Goal: Information Seeking & Learning: Learn about a topic

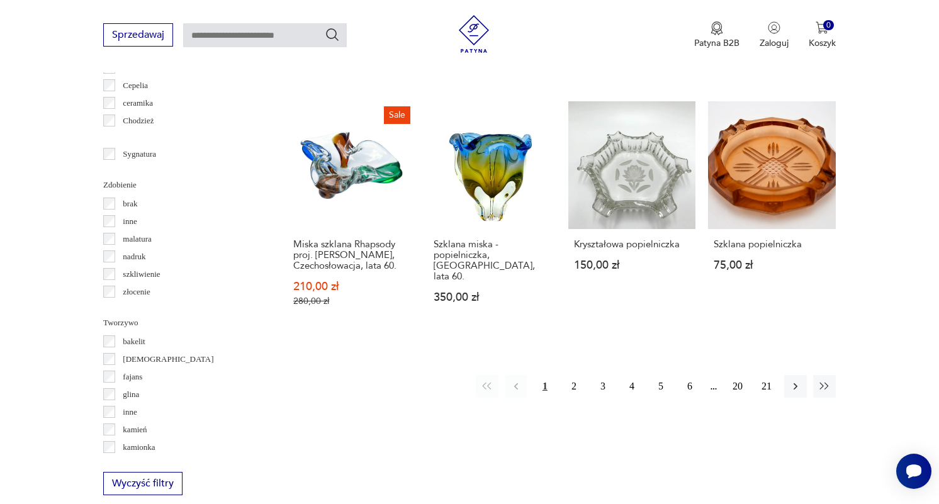
scroll to position [1322, 0]
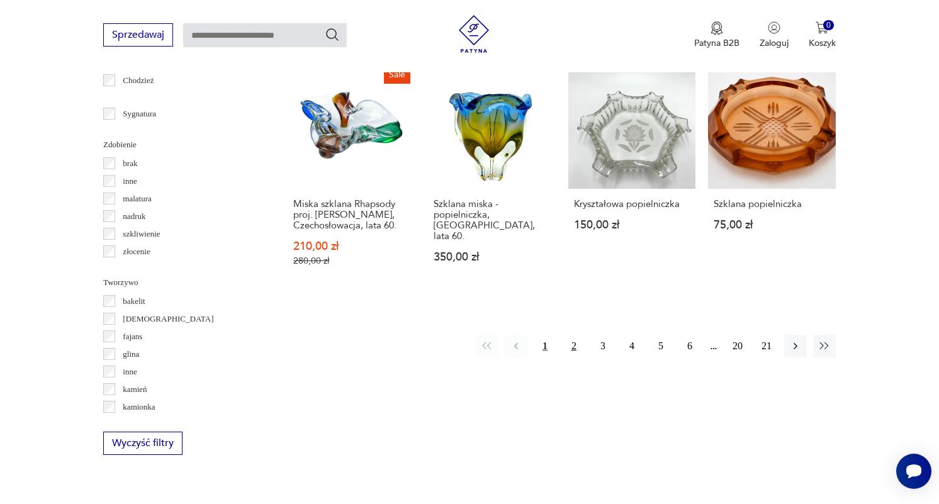
click at [572, 335] on button "2" at bounding box center [574, 346] width 23 height 23
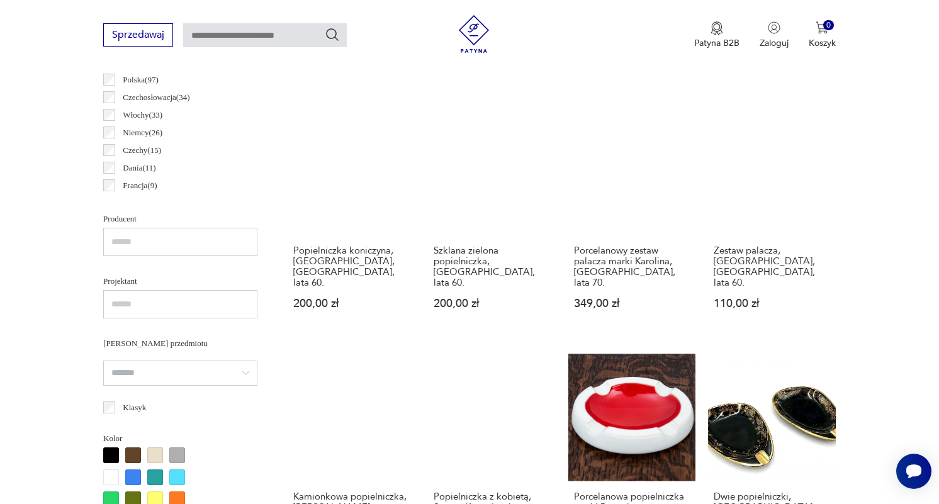
scroll to position [713, 0]
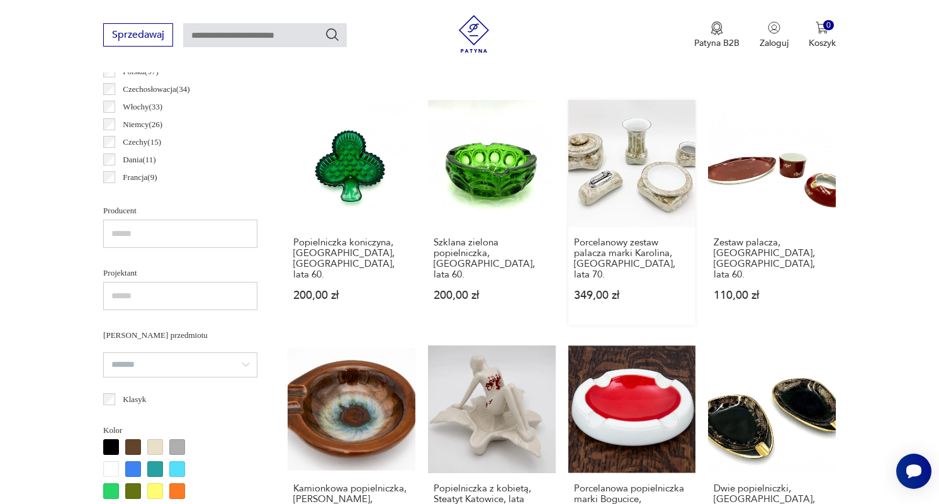
click at [641, 154] on link "Porcelanowy zestaw palacza marki Karolina, [GEOGRAPHIC_DATA], lata 70. 349,00 zł" at bounding box center [633, 213] width 128 height 226
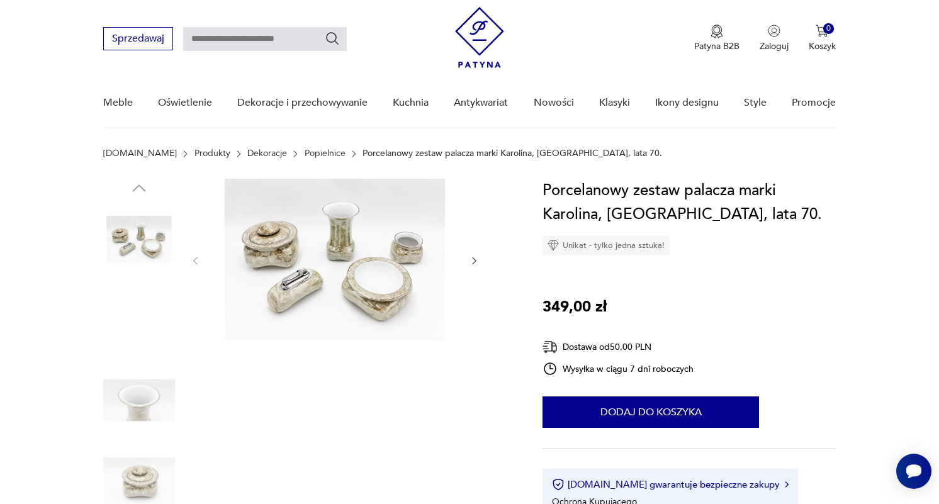
scroll to position [28, 0]
click at [472, 258] on icon "button" at bounding box center [474, 261] width 11 height 11
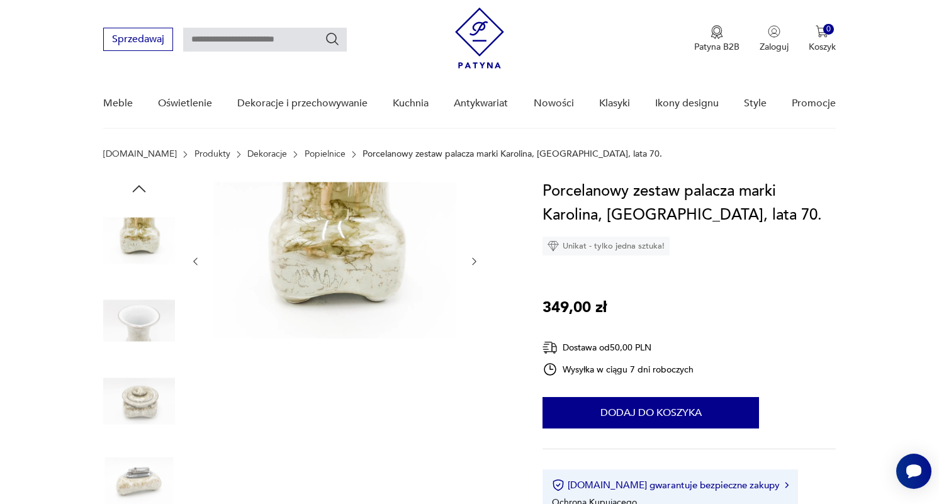
click at [472, 258] on icon "button" at bounding box center [474, 261] width 11 height 11
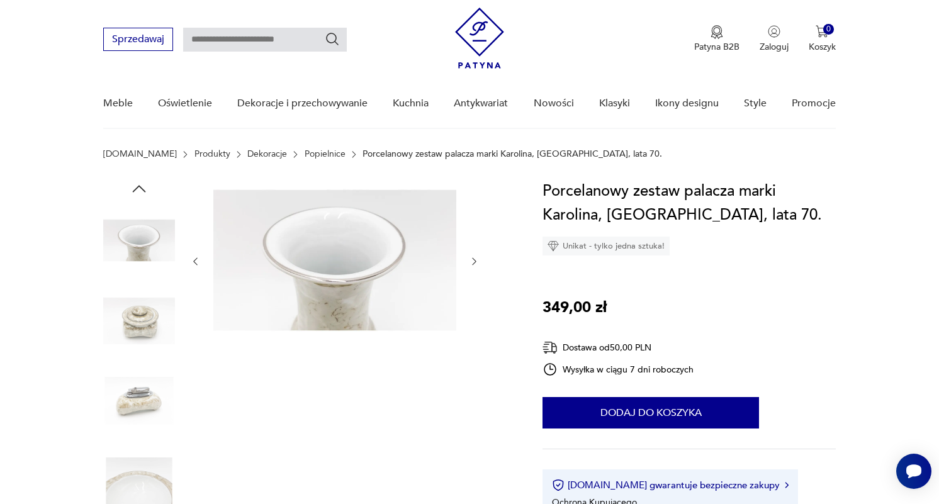
click at [472, 258] on icon "button" at bounding box center [474, 261] width 11 height 11
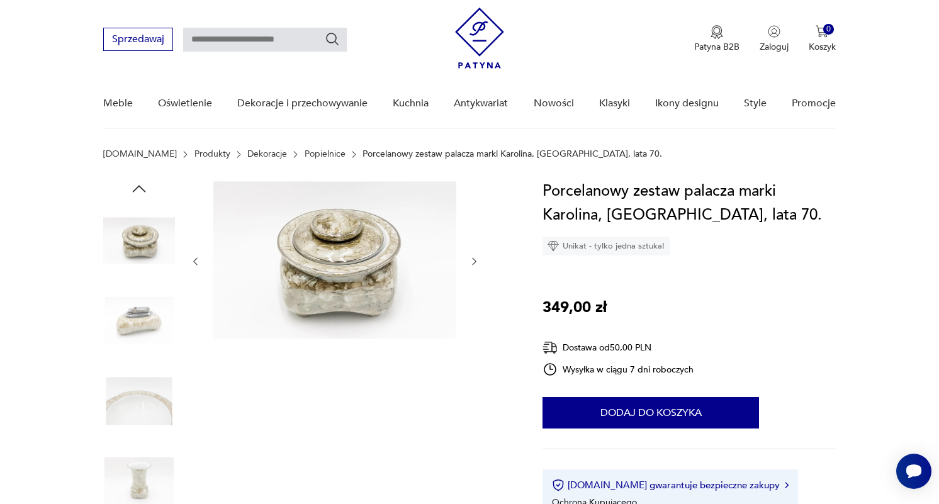
click at [472, 258] on icon "button" at bounding box center [474, 261] width 11 height 11
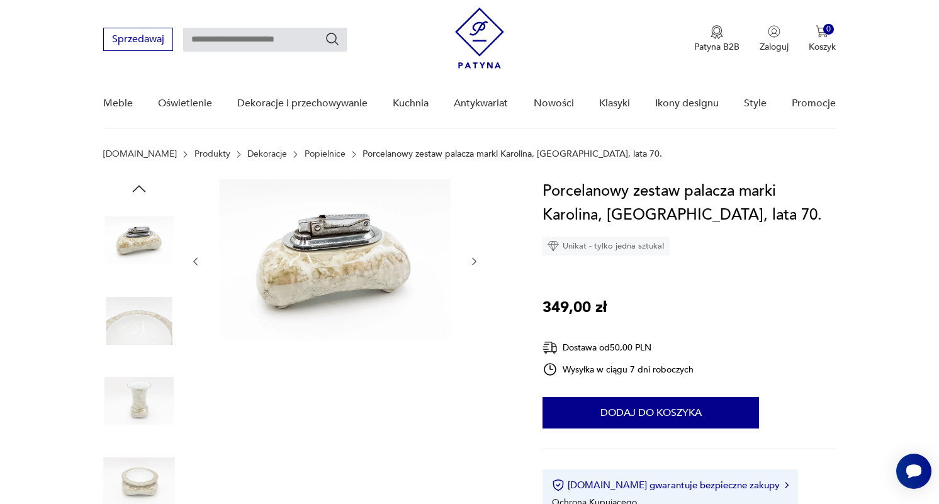
click at [472, 258] on icon "button" at bounding box center [474, 261] width 11 height 11
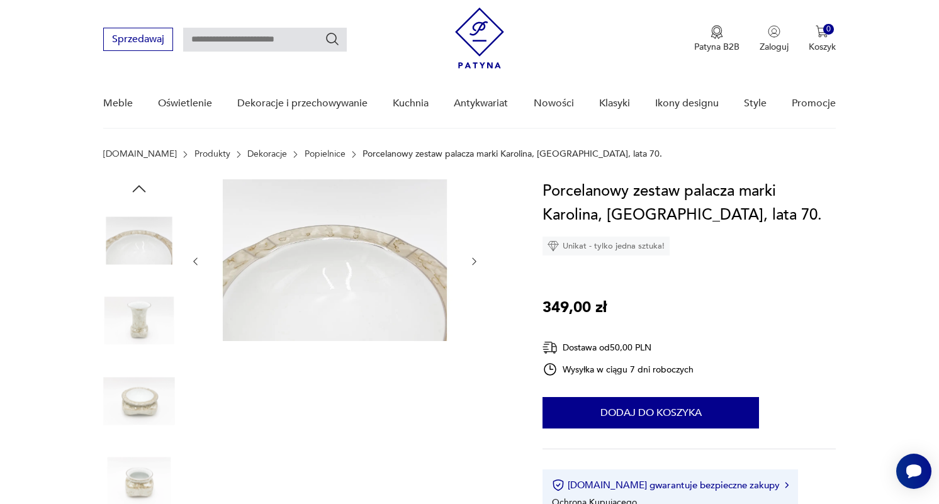
click at [197, 259] on icon "button" at bounding box center [195, 261] width 11 height 11
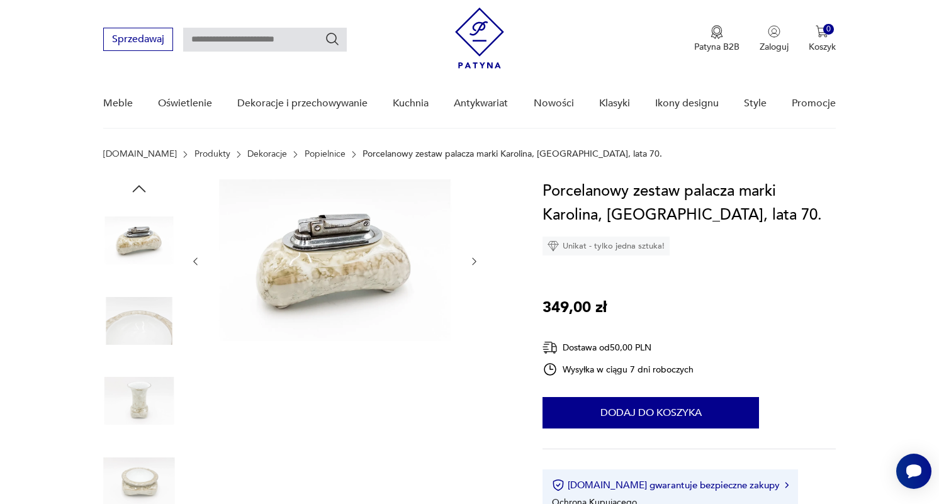
click at [476, 257] on icon "button" at bounding box center [474, 261] width 11 height 11
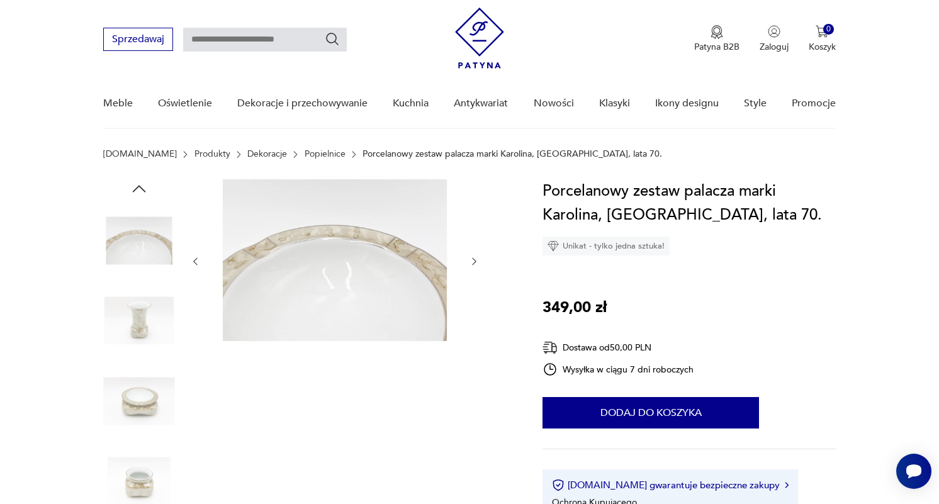
click at [476, 257] on icon "button" at bounding box center [474, 261] width 11 height 11
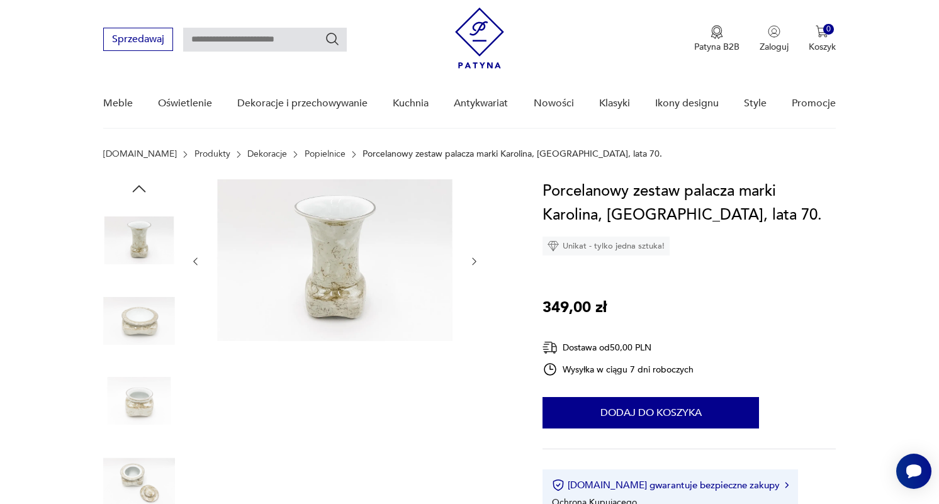
click at [476, 257] on icon "button" at bounding box center [474, 261] width 11 height 11
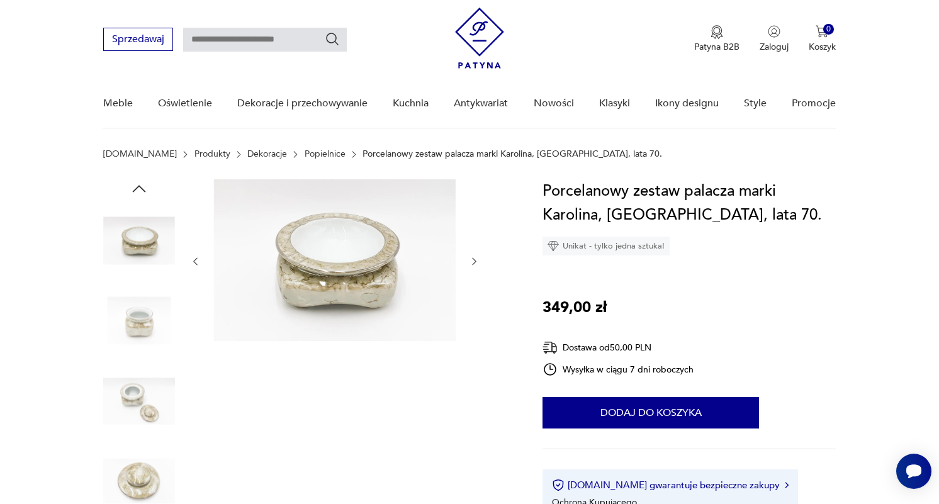
click at [476, 257] on icon "button" at bounding box center [474, 261] width 11 height 11
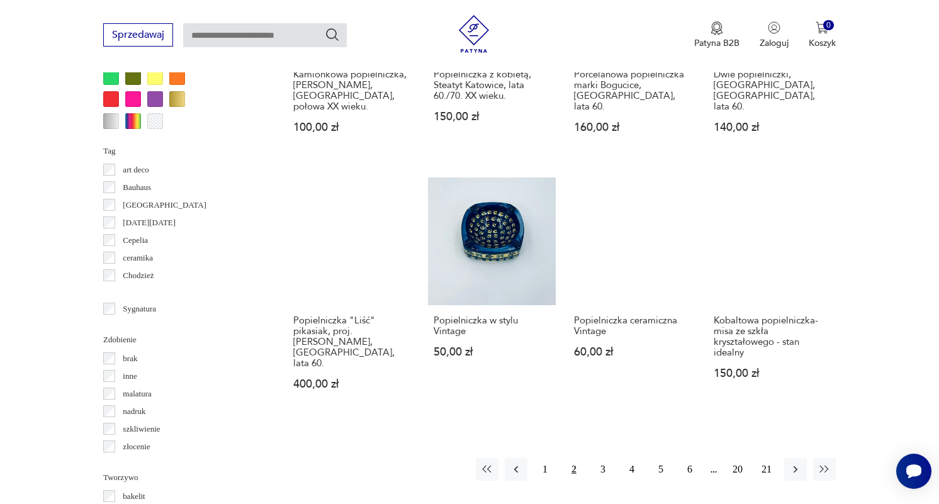
scroll to position [1135, 0]
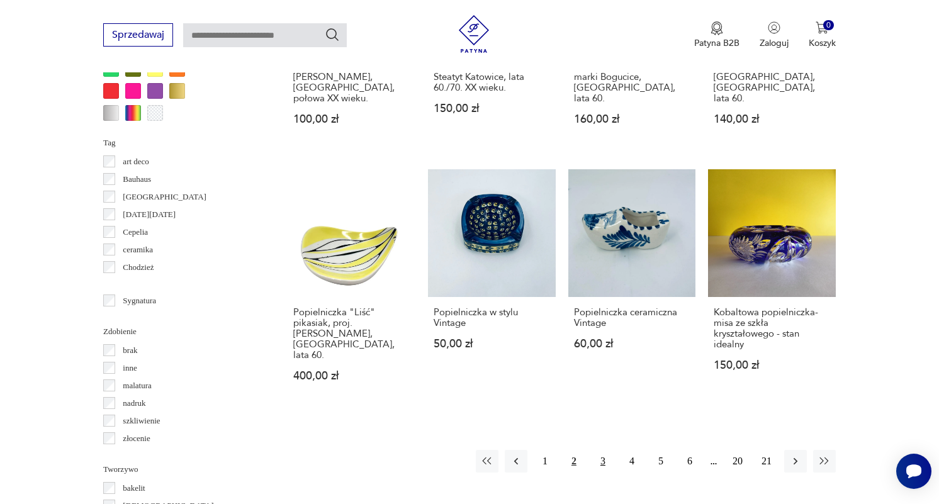
click at [604, 450] on button "3" at bounding box center [603, 461] width 23 height 23
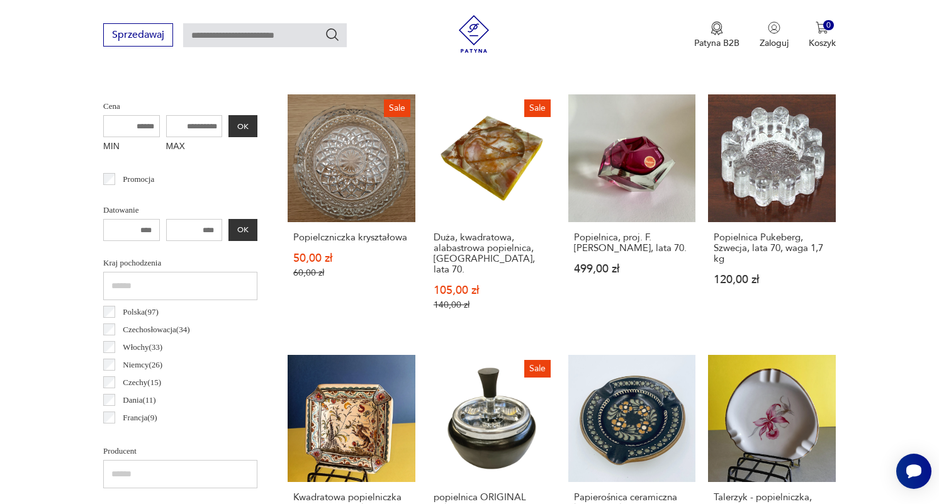
scroll to position [475, 0]
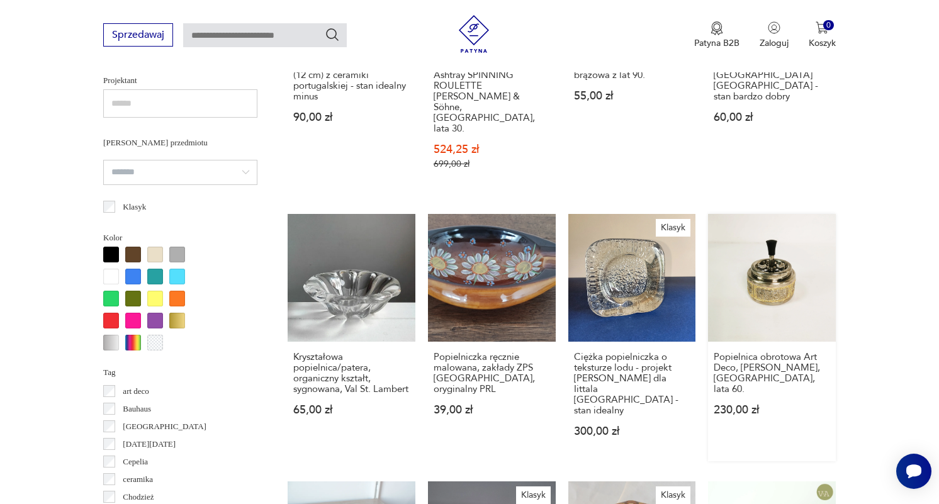
click at [745, 270] on link "Popielnica obrotowa Art Deco, [PERSON_NAME], [GEOGRAPHIC_DATA], lata 60. 230,00…" at bounding box center [772, 337] width 128 height 247
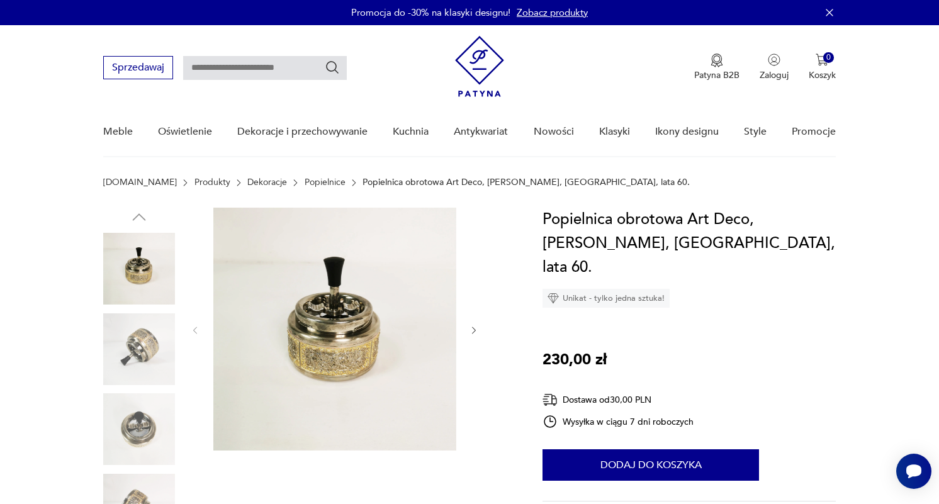
click at [473, 329] on icon "button" at bounding box center [474, 331] width 11 height 11
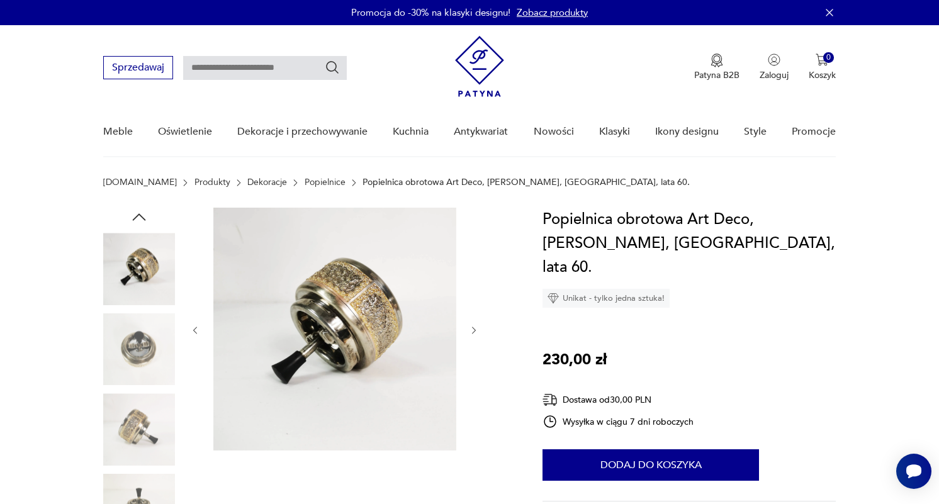
click at [473, 329] on icon "button" at bounding box center [474, 331] width 11 height 11
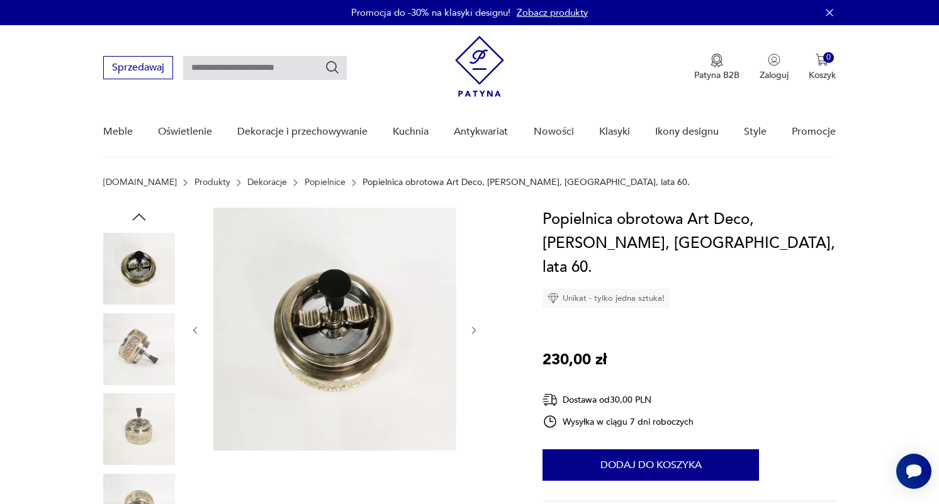
click at [473, 329] on icon "button" at bounding box center [474, 331] width 11 height 11
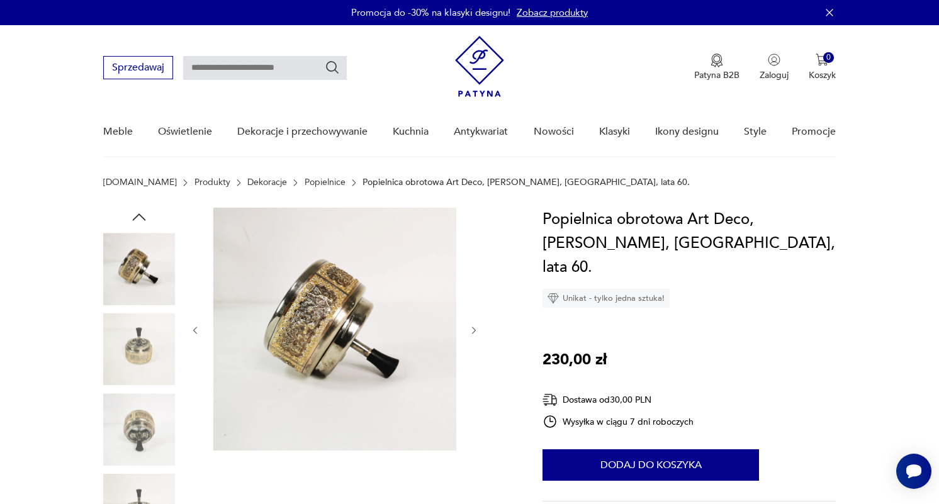
click at [473, 329] on icon "button" at bounding box center [474, 331] width 11 height 11
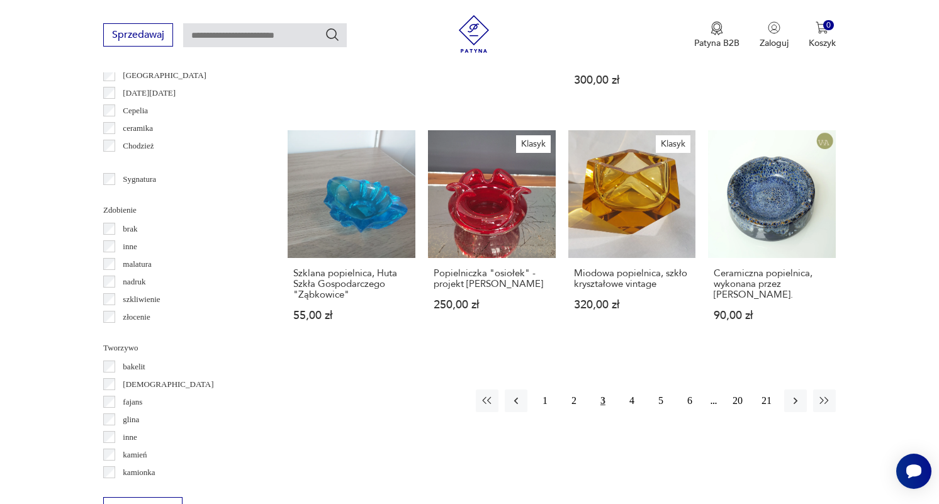
scroll to position [1249, 0]
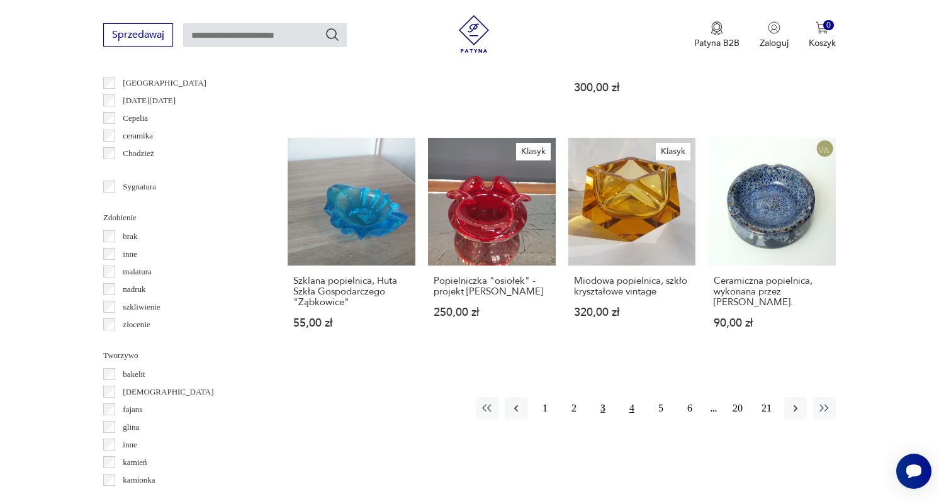
click at [635, 397] on button "4" at bounding box center [632, 408] width 23 height 23
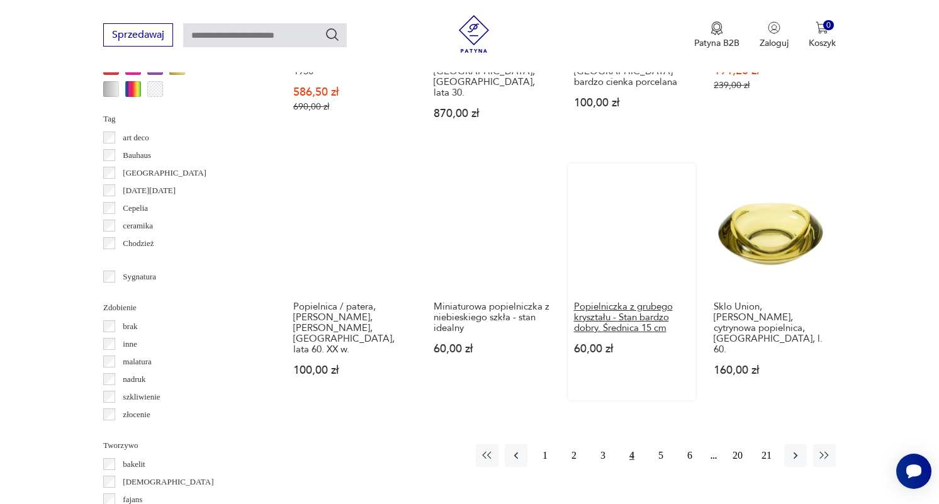
scroll to position [1164, 0]
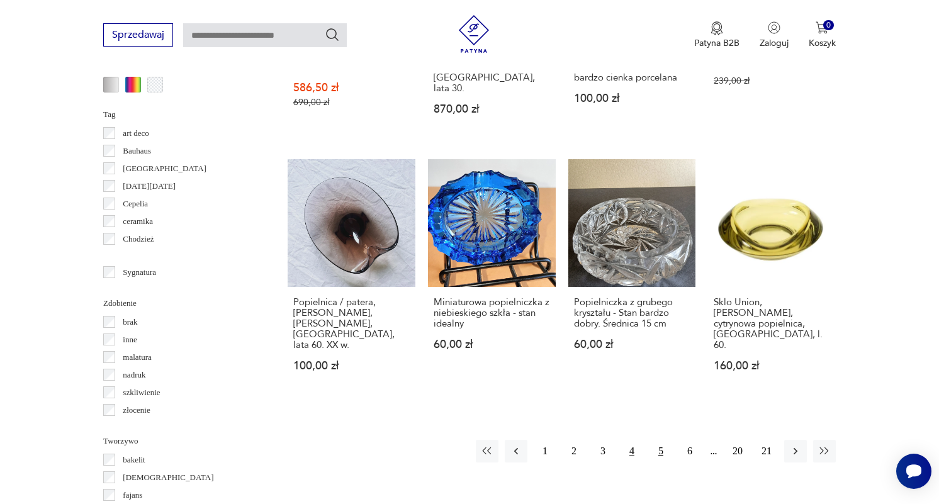
click at [662, 443] on button "5" at bounding box center [661, 451] width 23 height 23
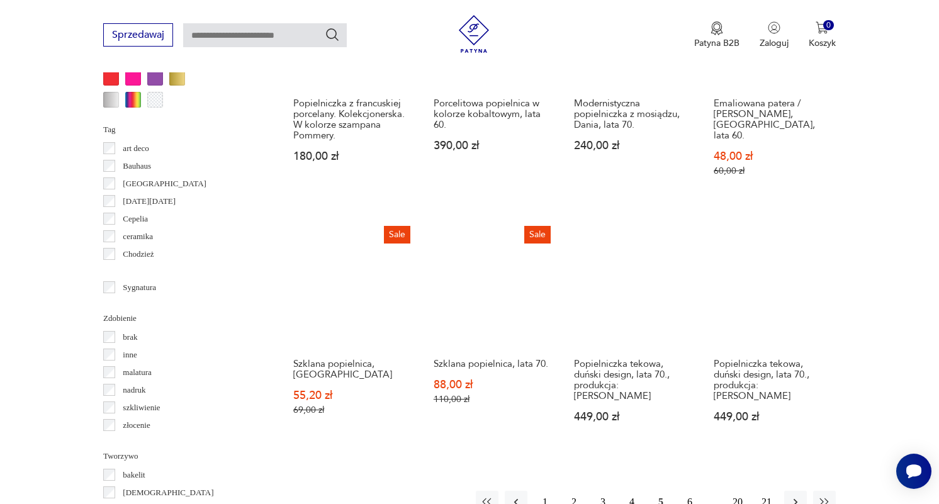
scroll to position [1168, 0]
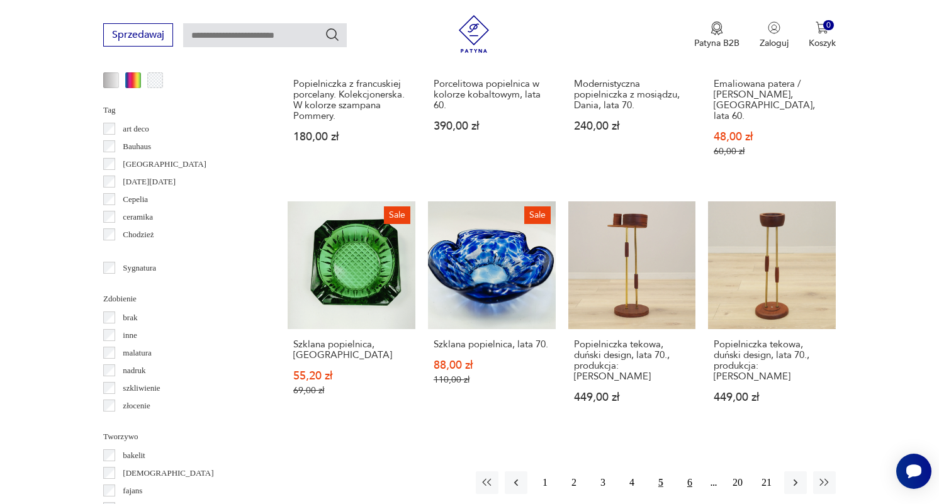
click at [688, 472] on button "6" at bounding box center [690, 483] width 23 height 23
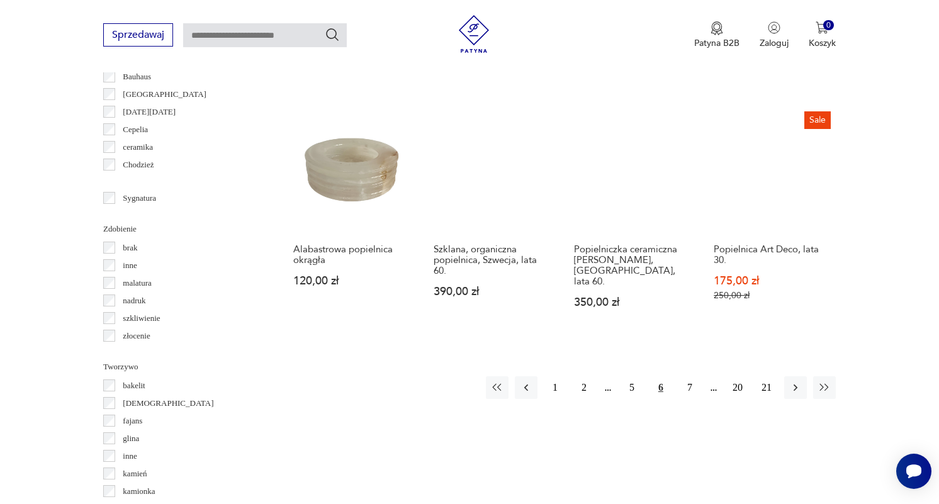
scroll to position [1238, 0]
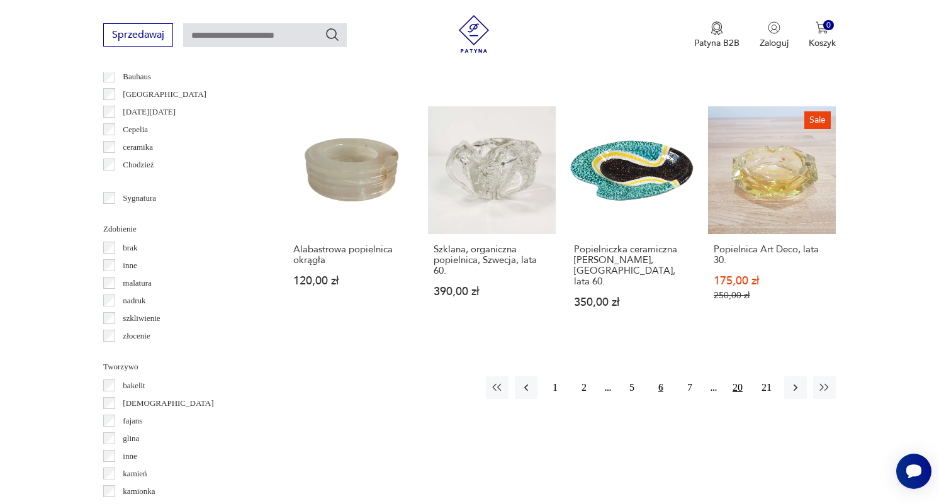
click at [737, 377] on button "20" at bounding box center [738, 388] width 23 height 23
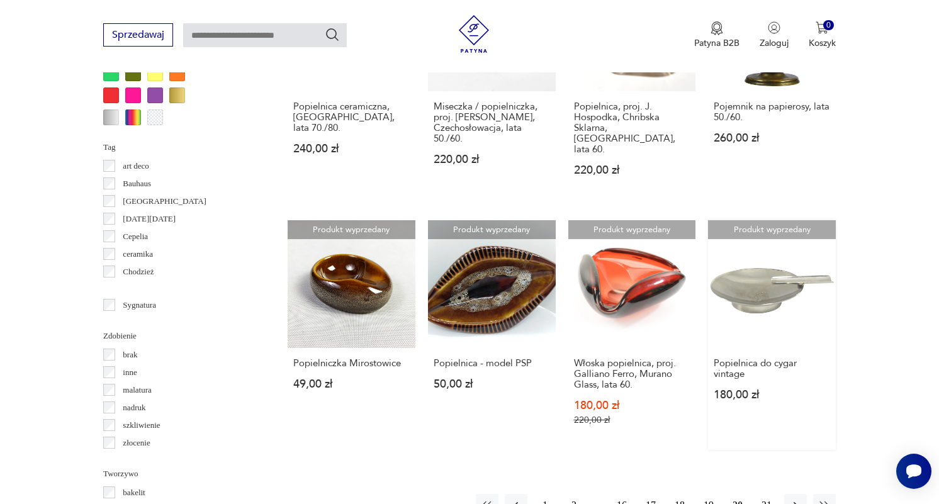
scroll to position [1145, 0]
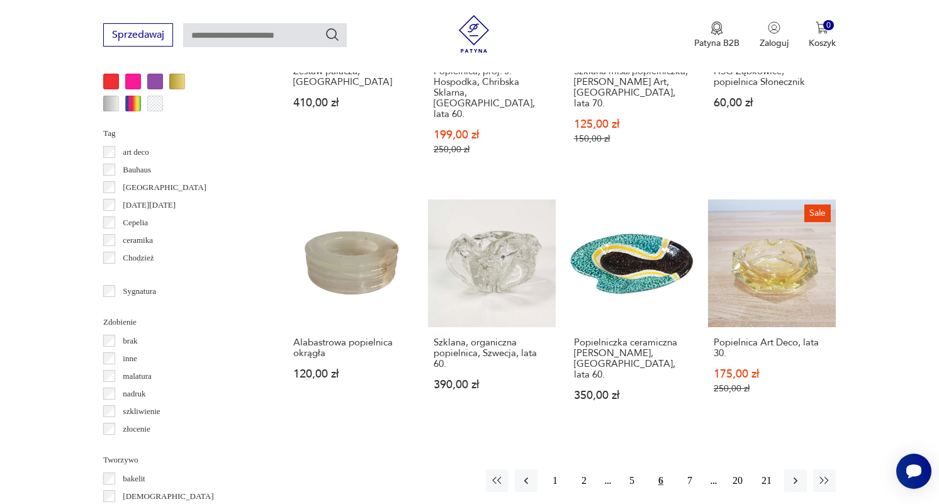
scroll to position [1145, 0]
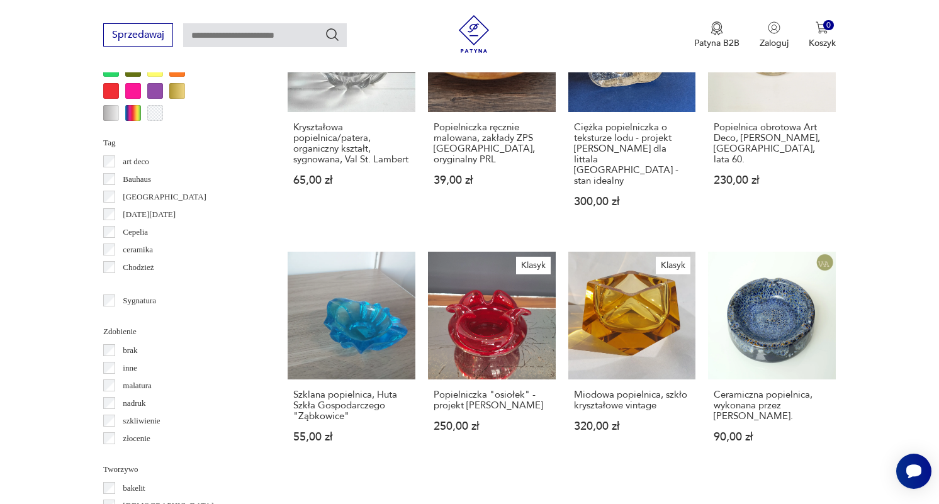
scroll to position [1322, 0]
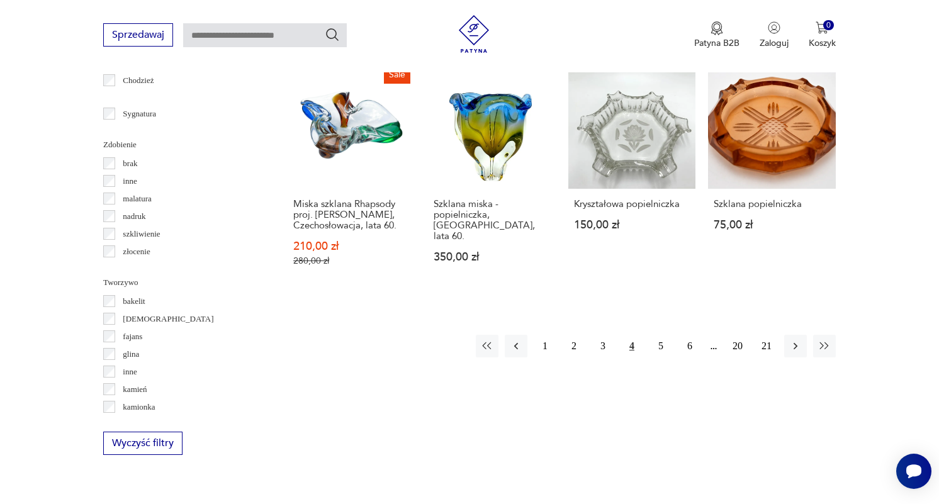
scroll to position [1220, 0]
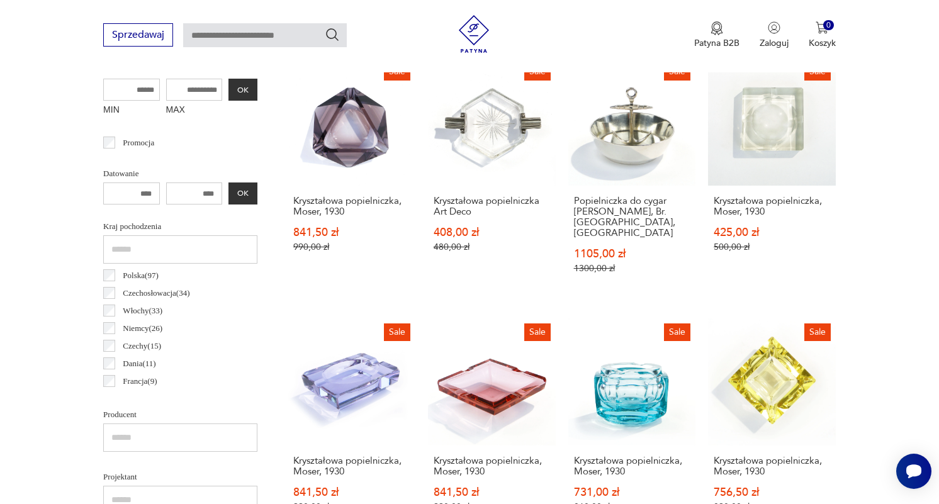
scroll to position [511, 0]
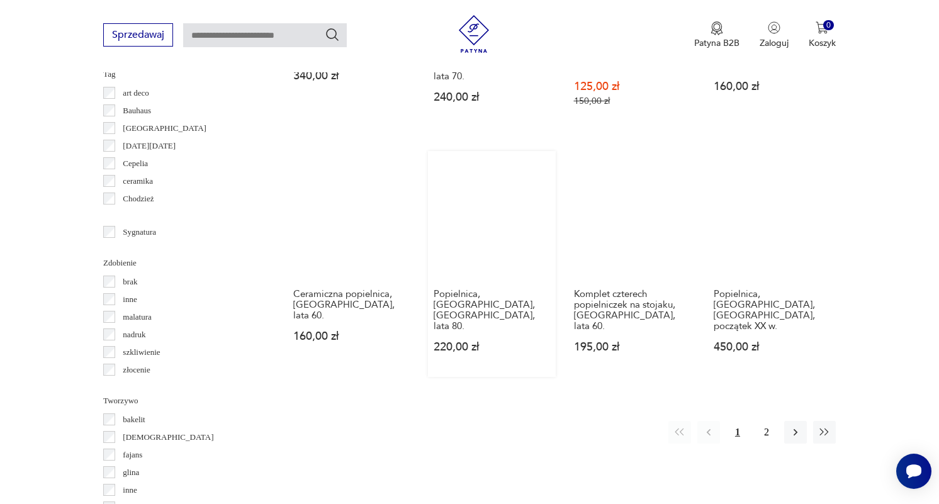
scroll to position [1206, 0]
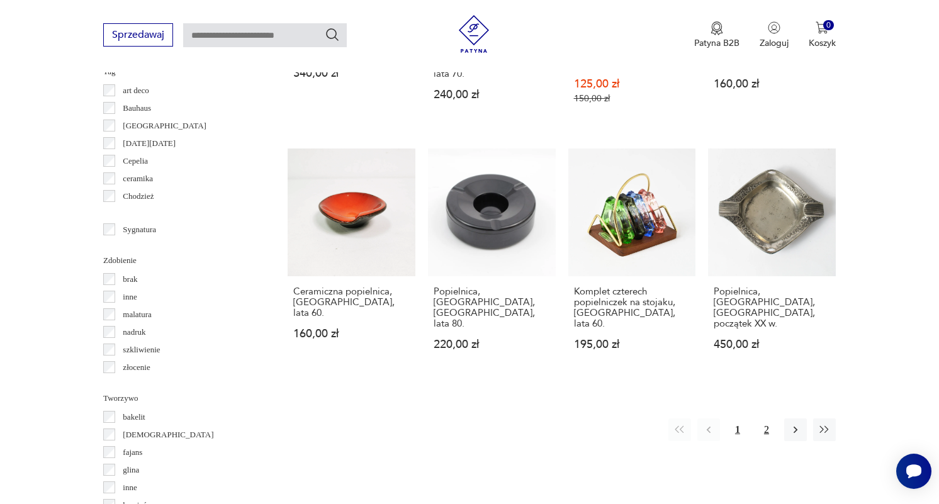
click at [768, 419] on button "2" at bounding box center [767, 430] width 23 height 23
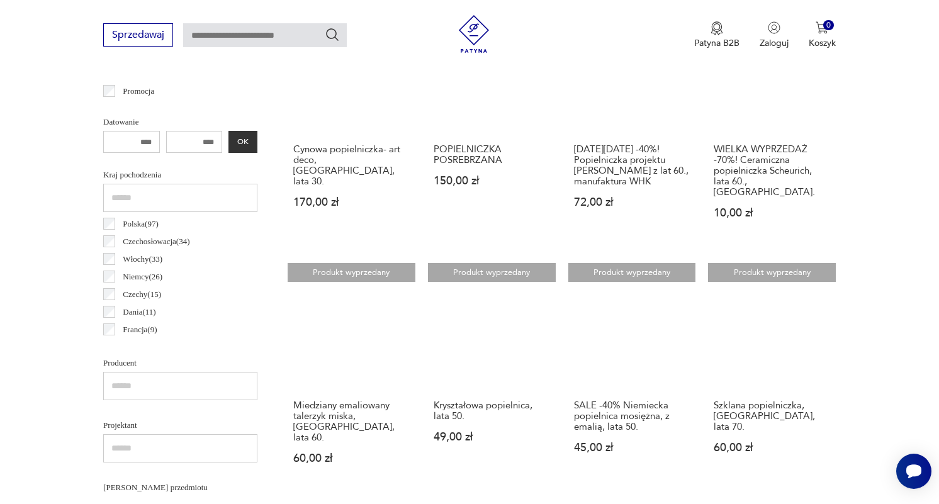
scroll to position [546, 0]
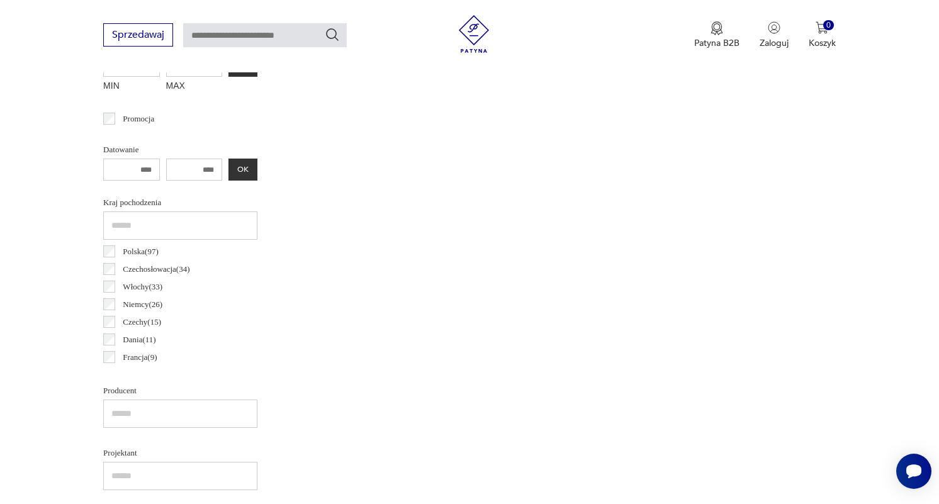
scroll to position [512, 0]
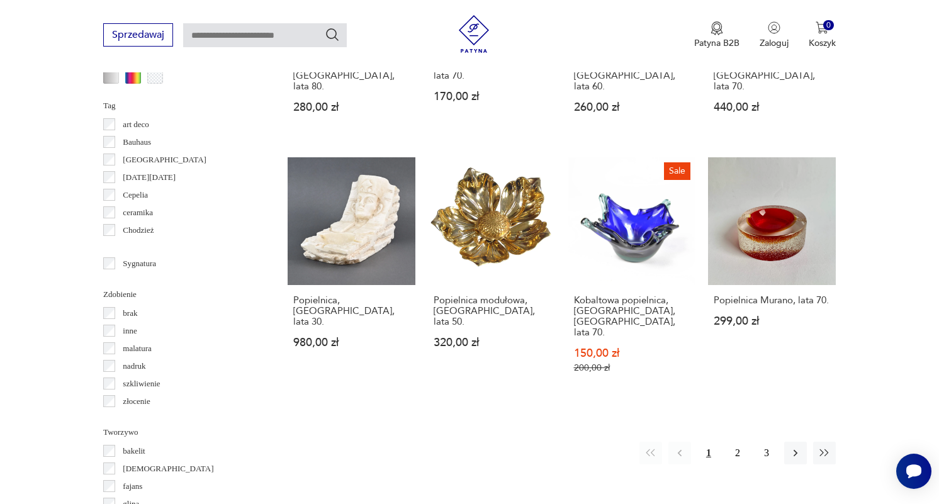
scroll to position [1177, 0]
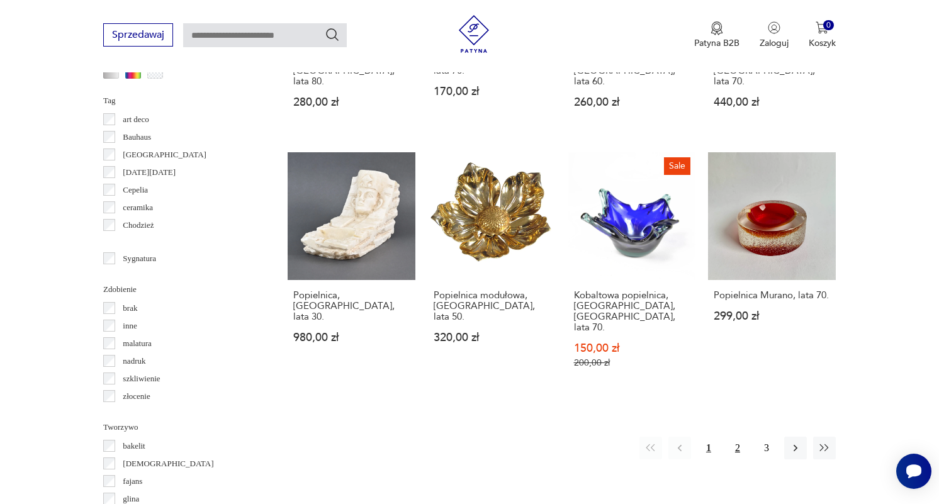
click at [739, 437] on button "2" at bounding box center [738, 448] width 23 height 23
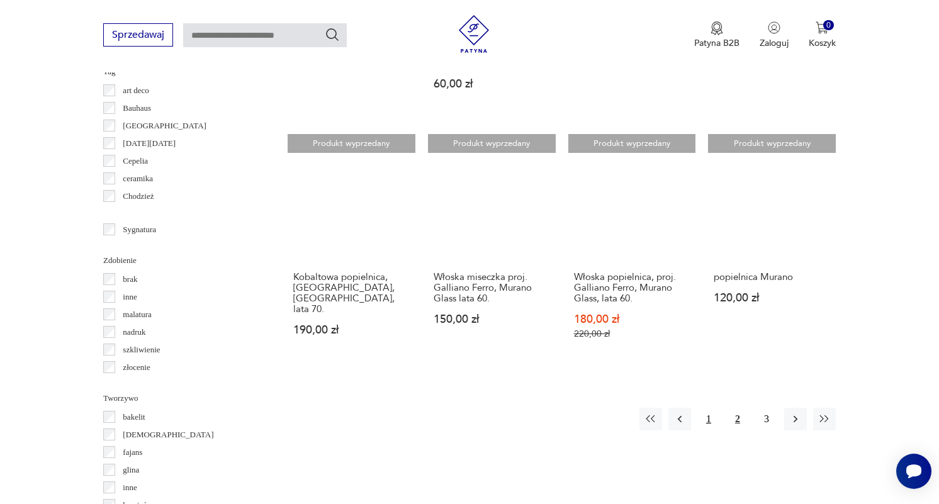
scroll to position [1205, 0]
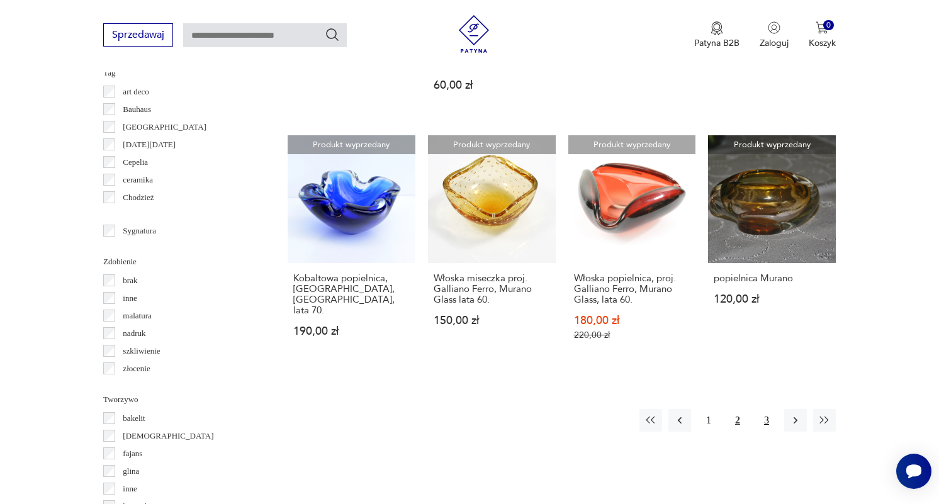
click at [765, 409] on button "3" at bounding box center [767, 420] width 23 height 23
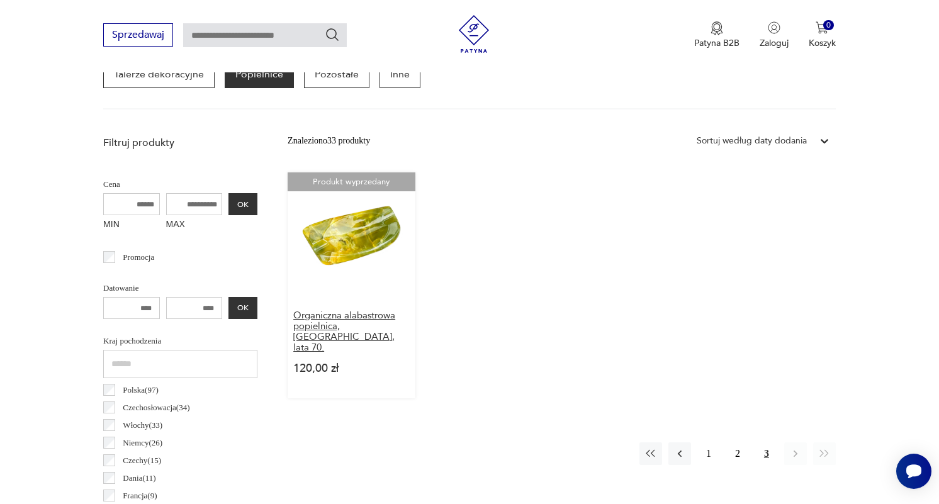
scroll to position [410, 0]
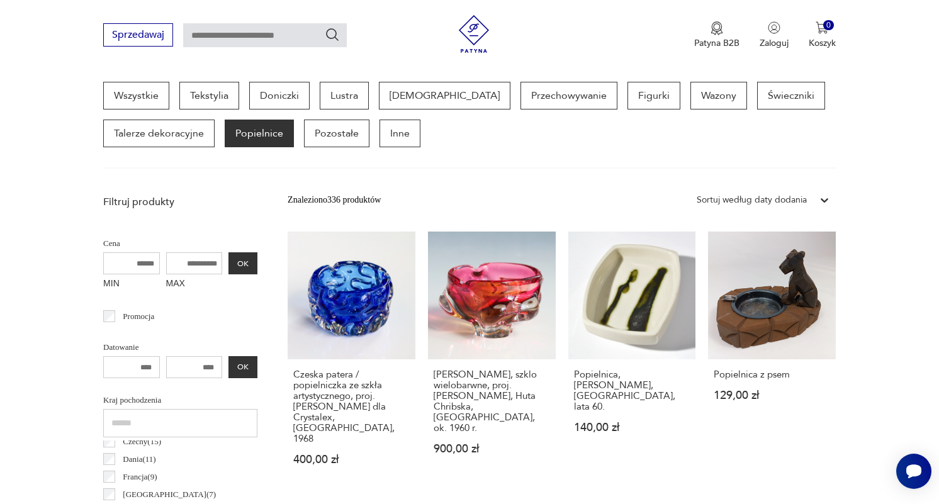
scroll to position [125, 0]
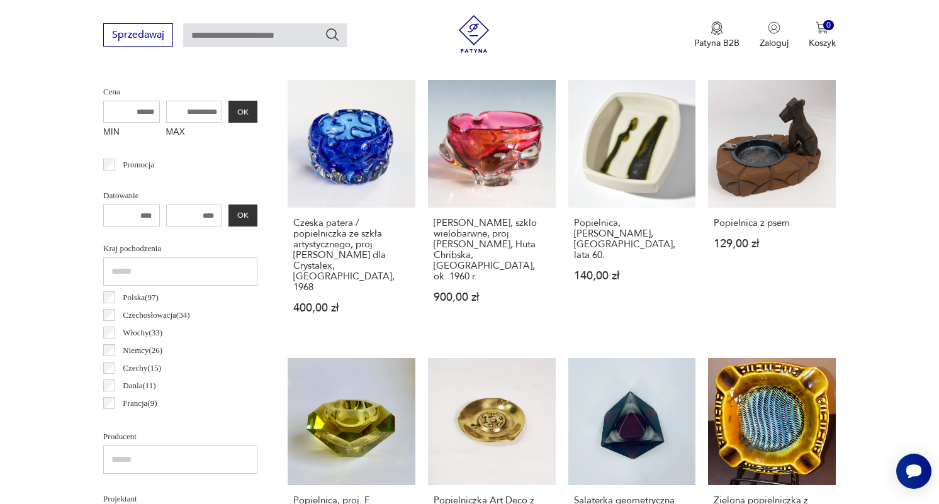
scroll to position [0, 0]
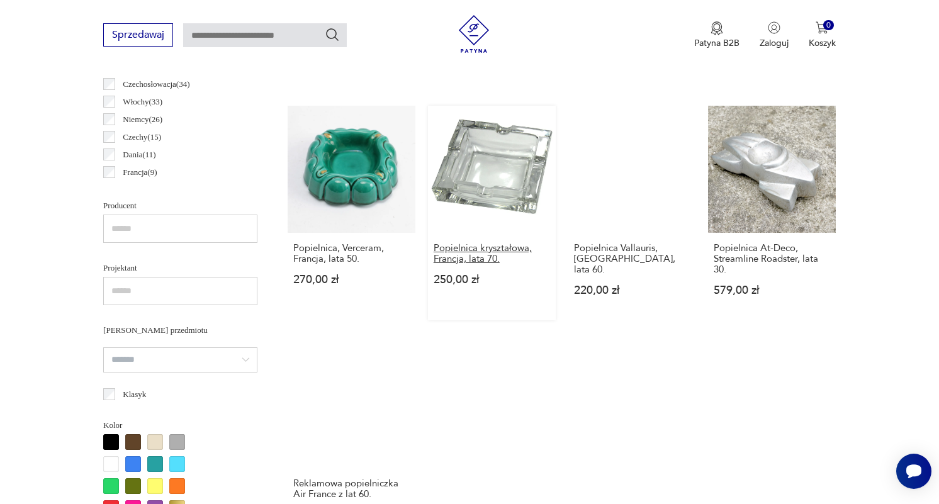
scroll to position [722, 0]
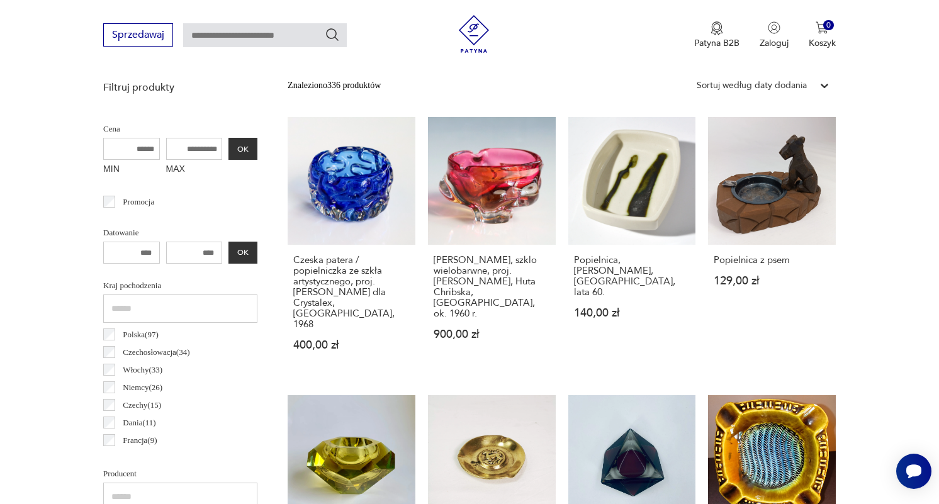
scroll to position [464, 0]
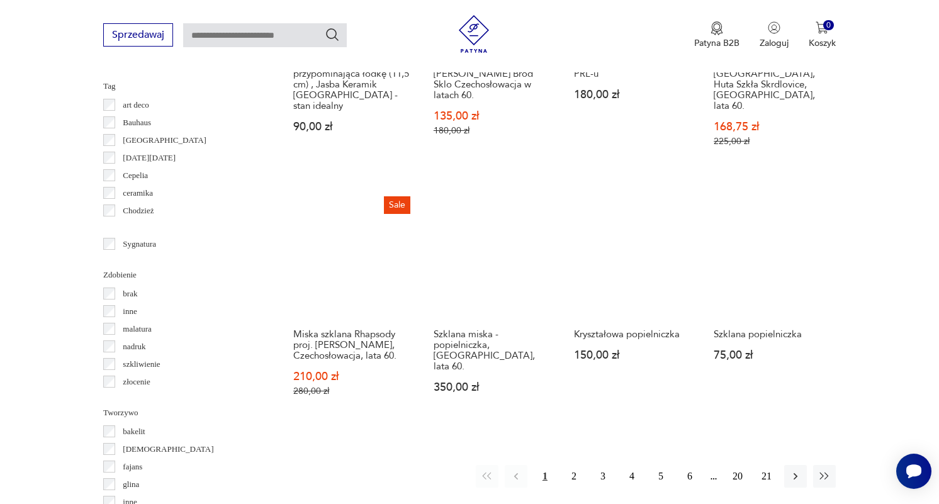
scroll to position [1215, 0]
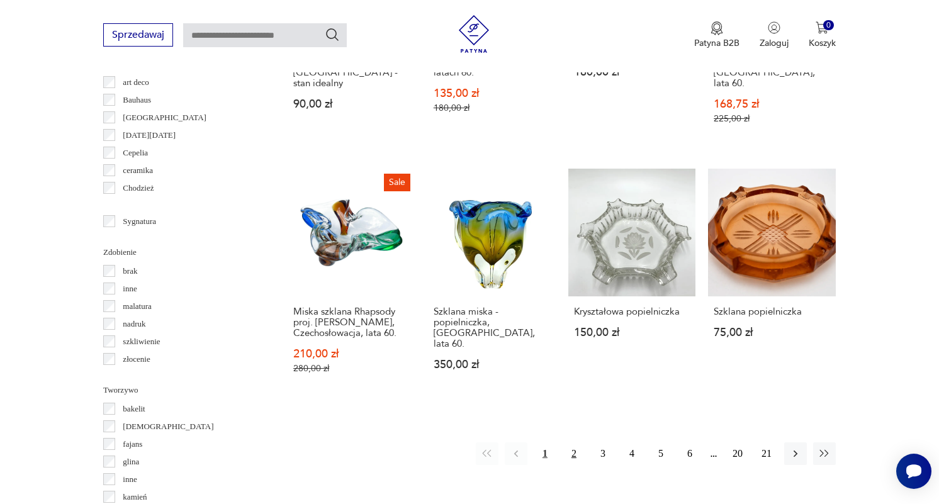
click at [566, 443] on button "2" at bounding box center [574, 454] width 23 height 23
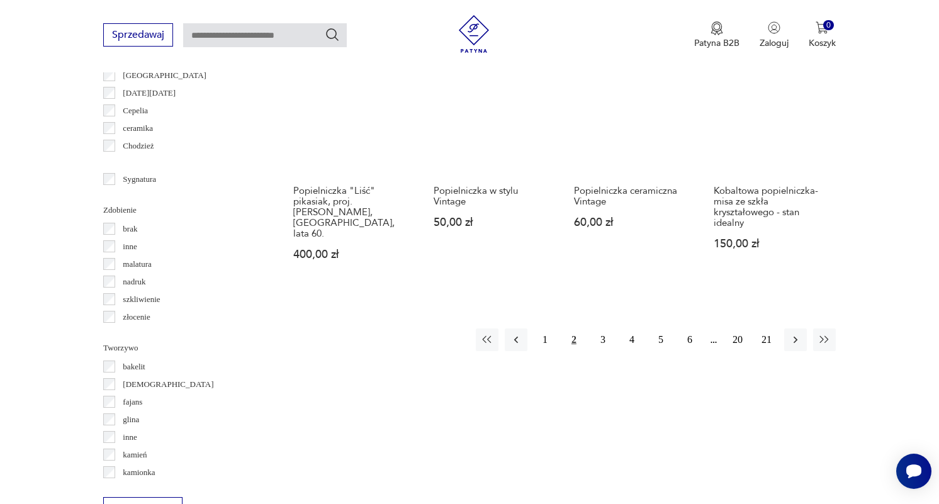
scroll to position [1266, 0]
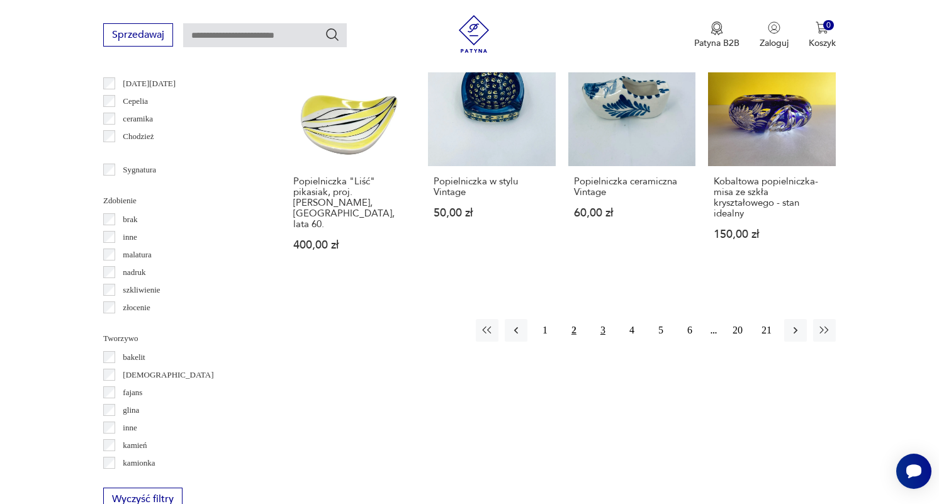
click at [604, 319] on button "3" at bounding box center [603, 330] width 23 height 23
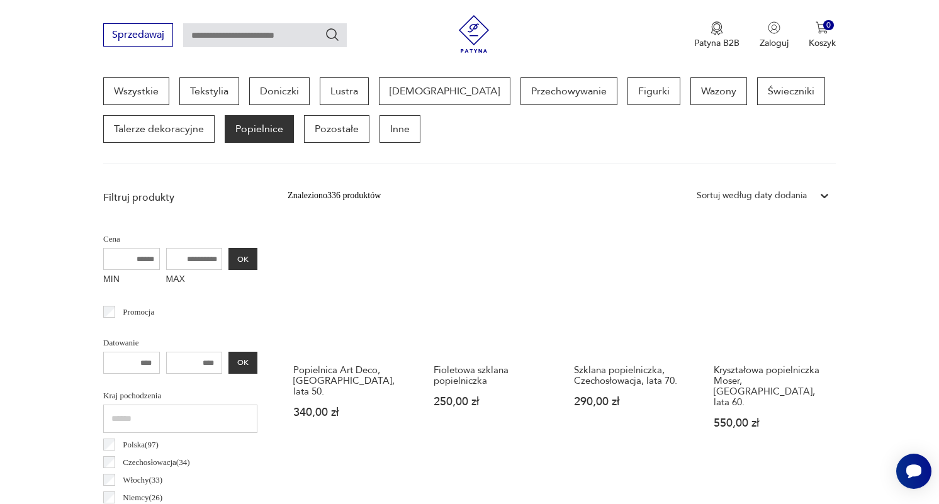
scroll to position [335, 0]
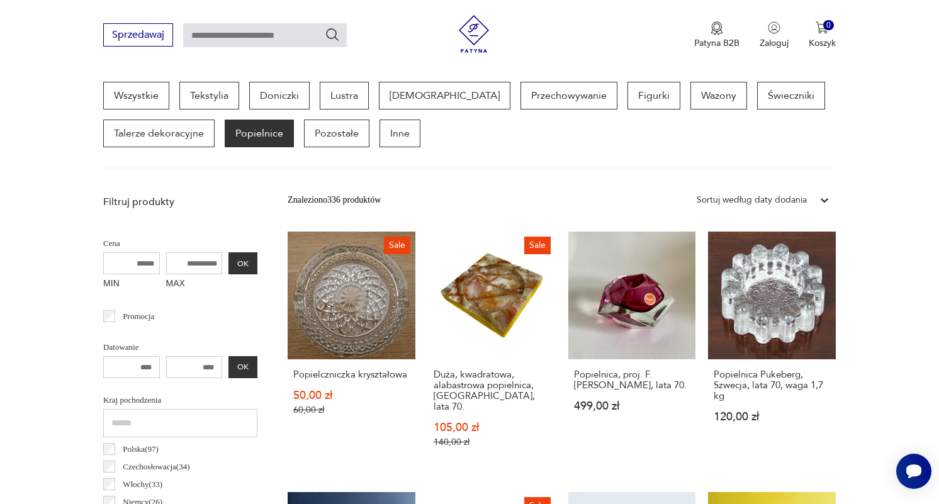
click at [291, 32] on input "text" at bounding box center [265, 35] width 164 height 24
type input "**"
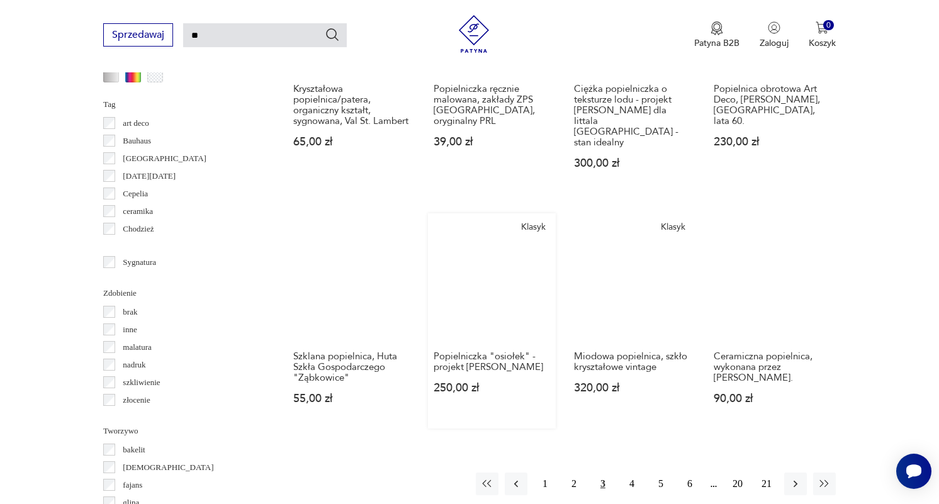
scroll to position [1178, 0]
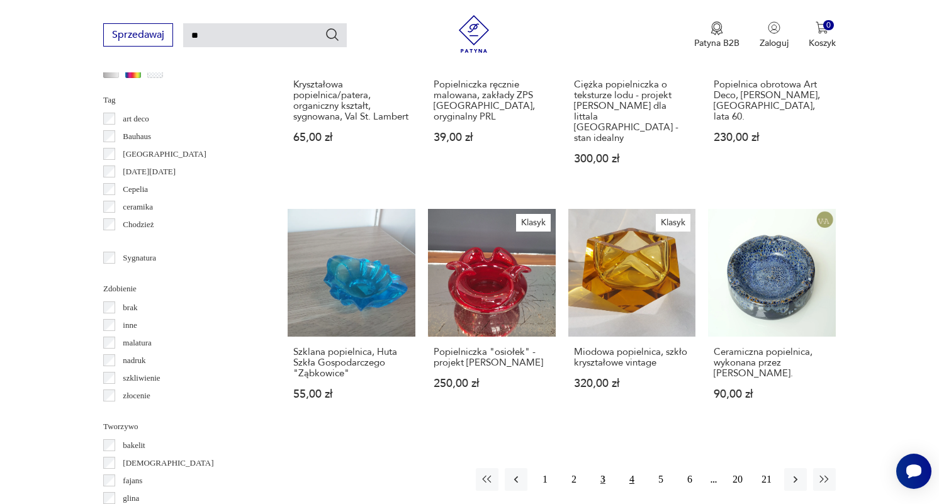
click at [632, 468] on button "4" at bounding box center [632, 479] width 23 height 23
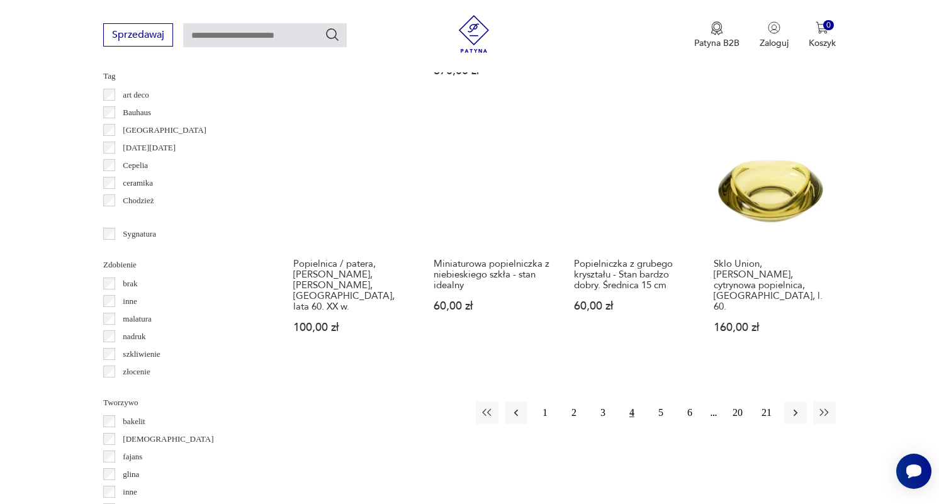
scroll to position [1204, 0]
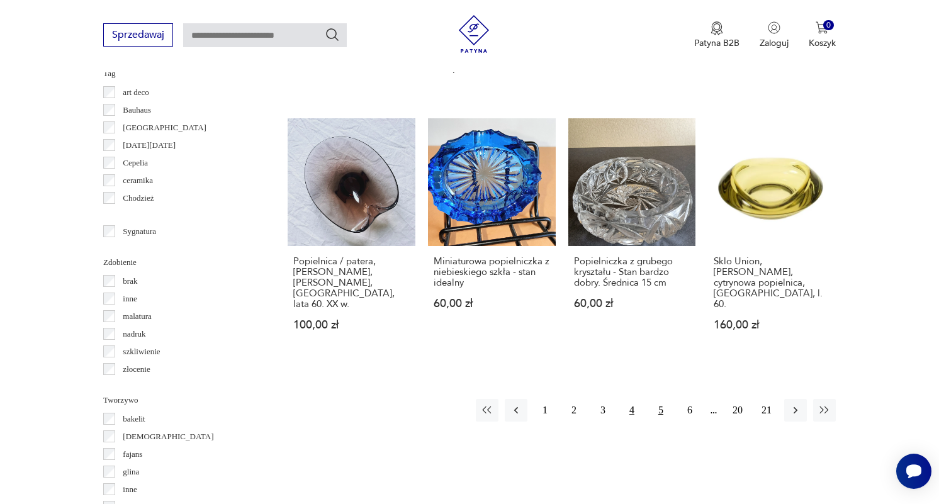
click at [658, 399] on button "5" at bounding box center [661, 410] width 23 height 23
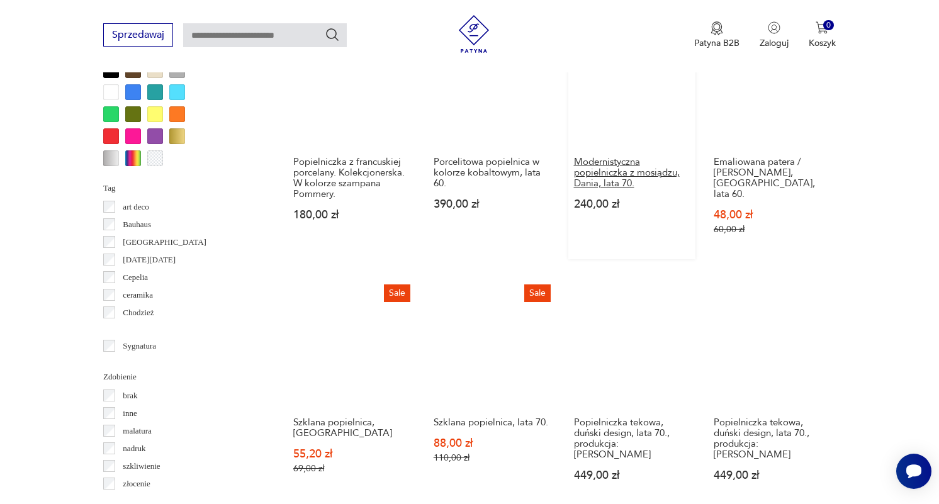
scroll to position [1167, 0]
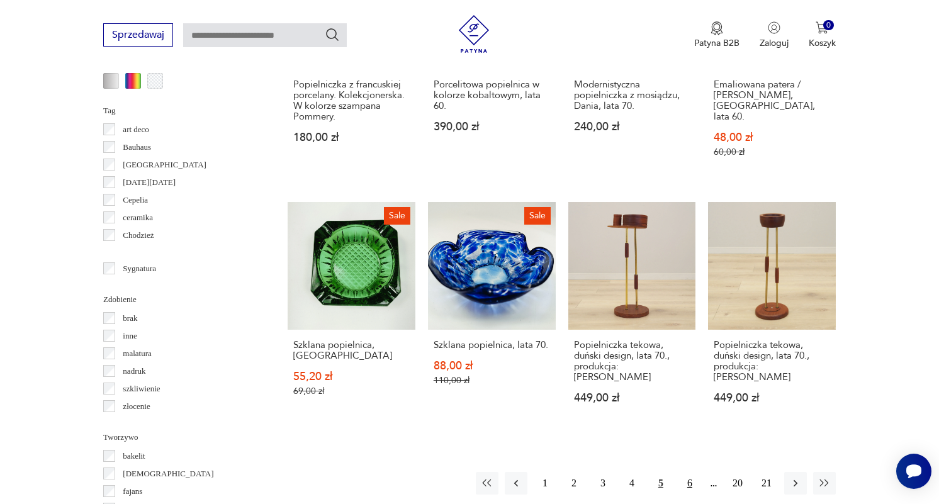
click at [686, 472] on button "6" at bounding box center [690, 483] width 23 height 23
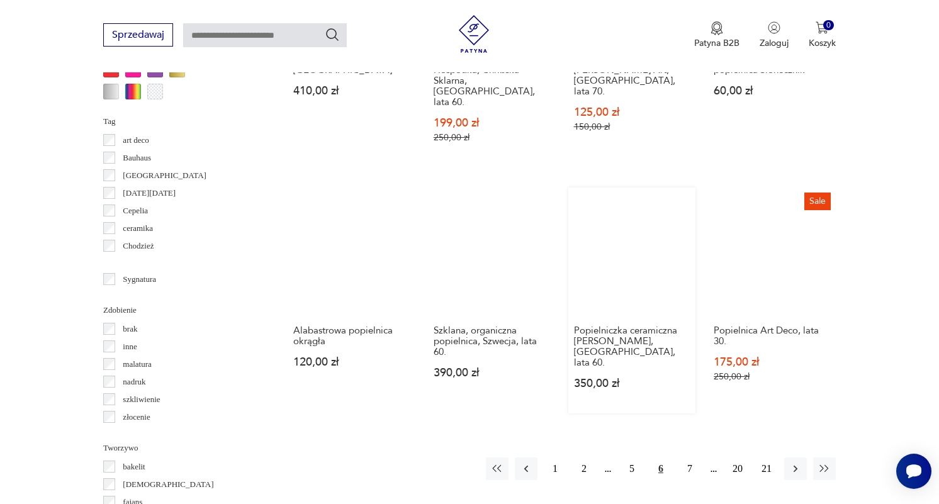
scroll to position [1157, 0]
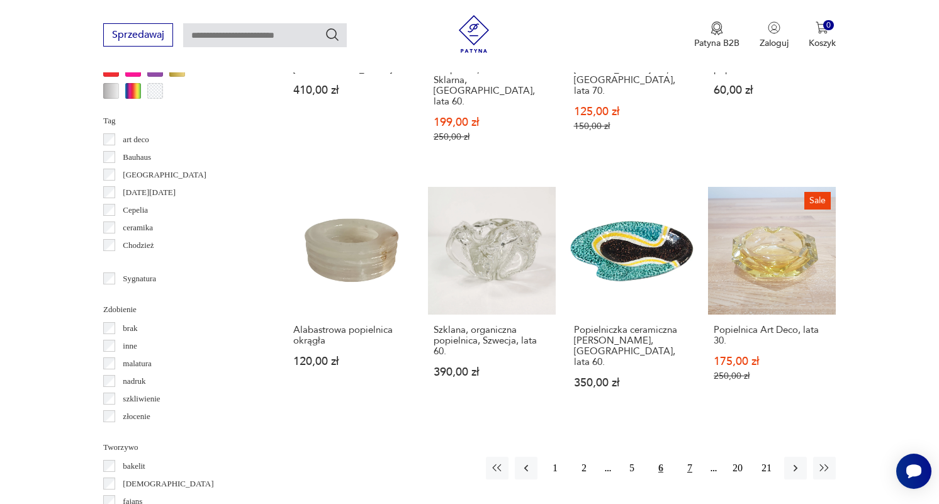
click at [689, 457] on button "7" at bounding box center [690, 468] width 23 height 23
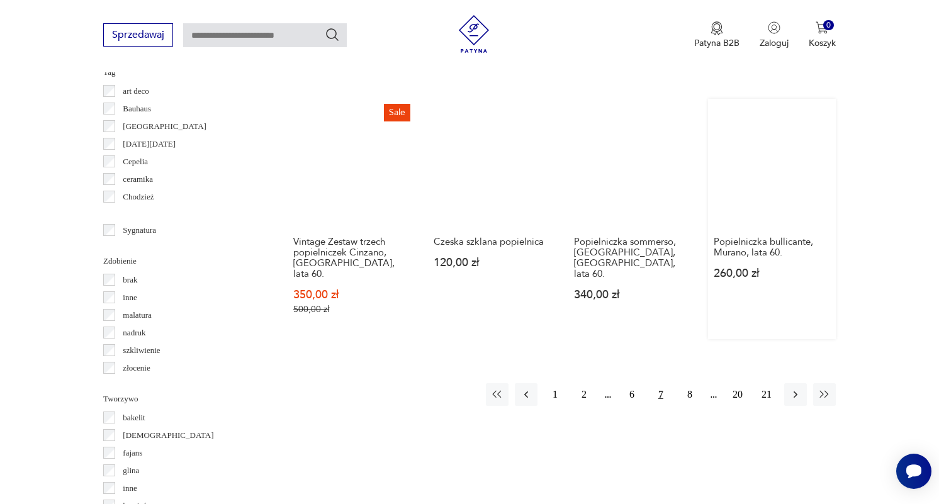
scroll to position [1215, 0]
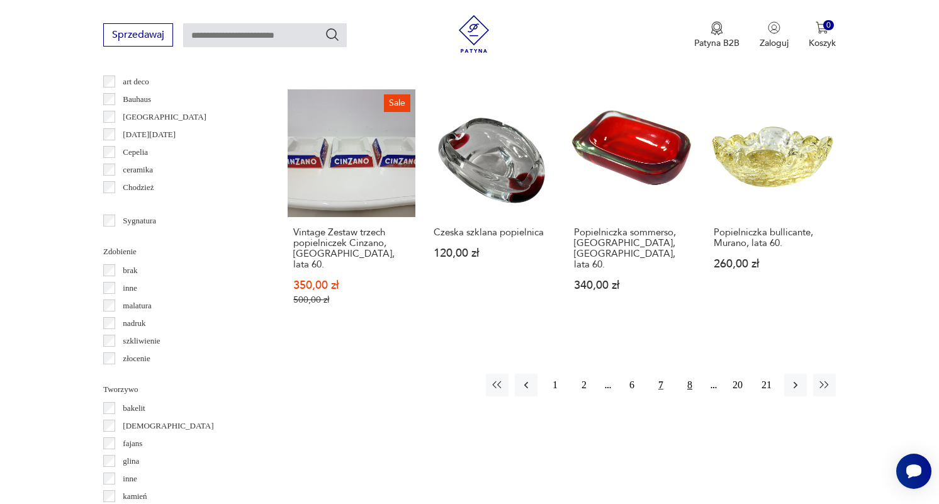
click at [688, 374] on button "8" at bounding box center [690, 385] width 23 height 23
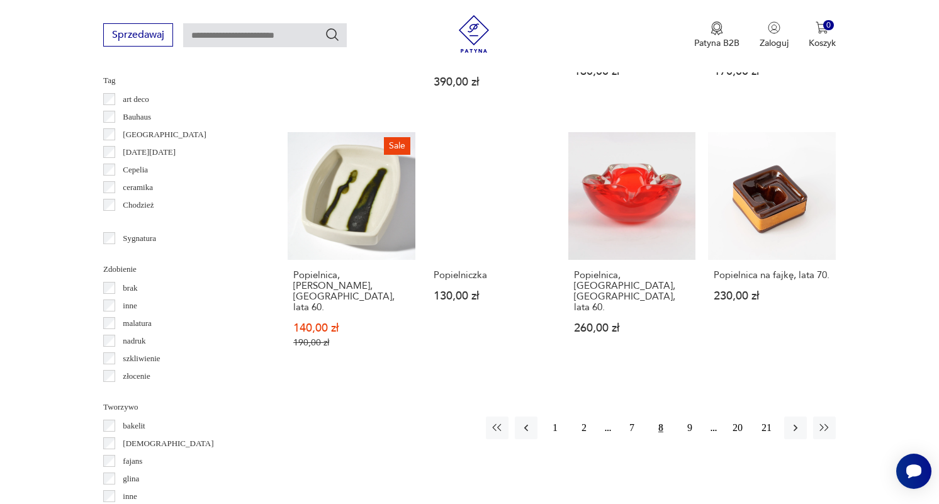
scroll to position [1206, 0]
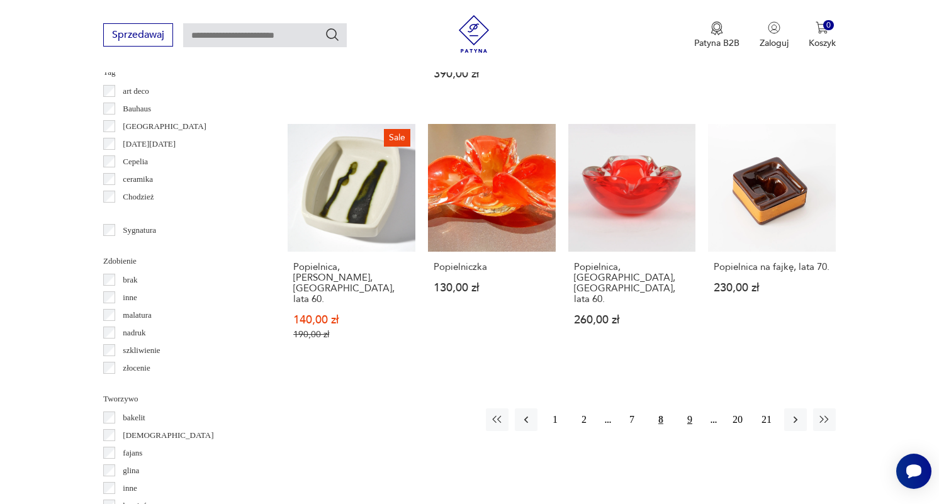
click at [687, 409] on button "9" at bounding box center [690, 420] width 23 height 23
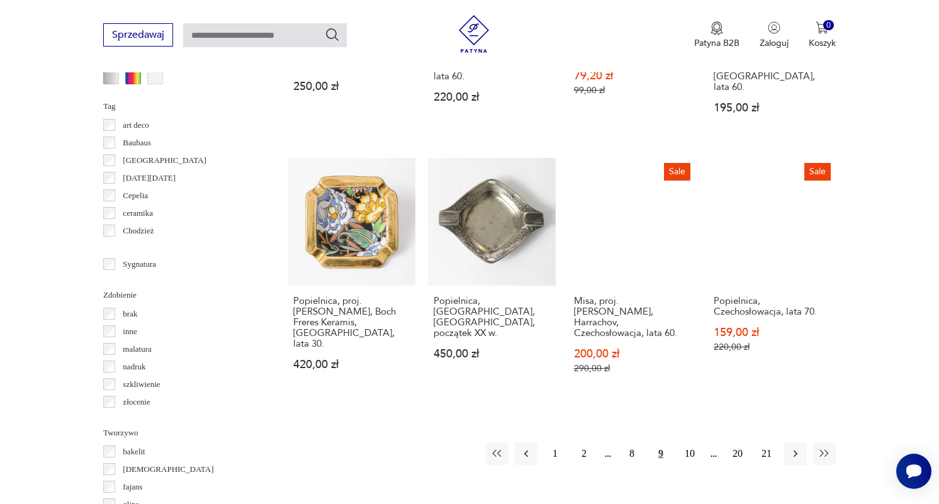
scroll to position [1172, 0]
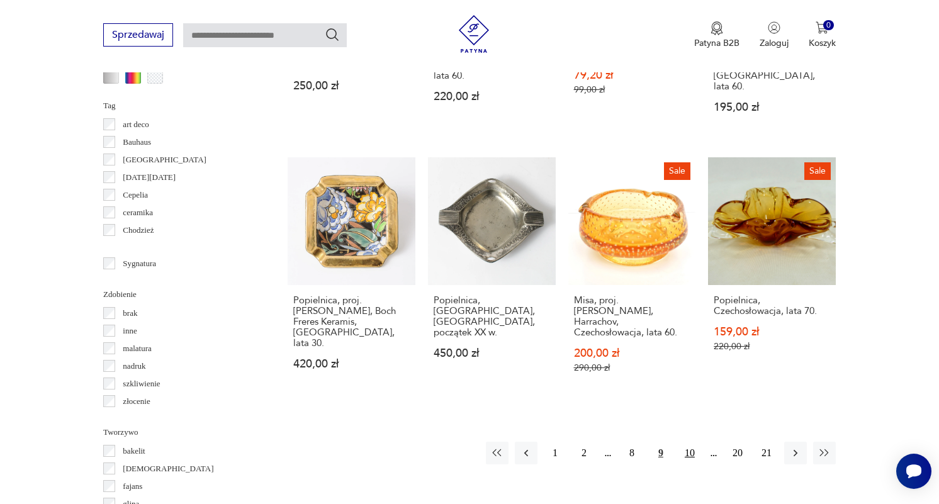
click at [688, 442] on button "10" at bounding box center [690, 453] width 23 height 23
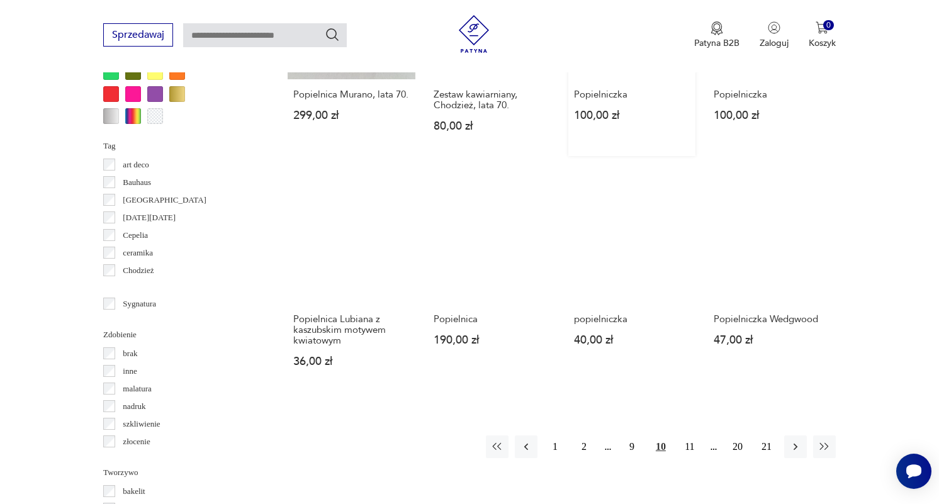
scroll to position [1137, 0]
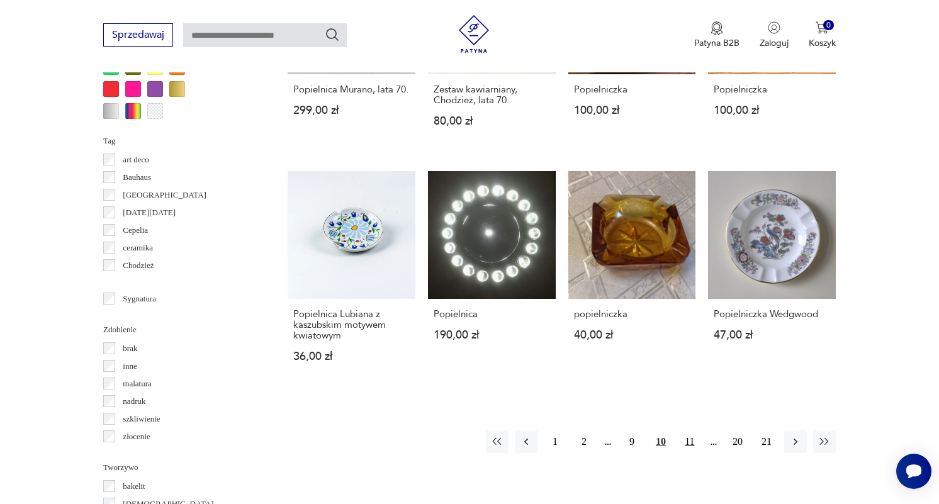
click at [693, 438] on button "11" at bounding box center [690, 442] width 23 height 23
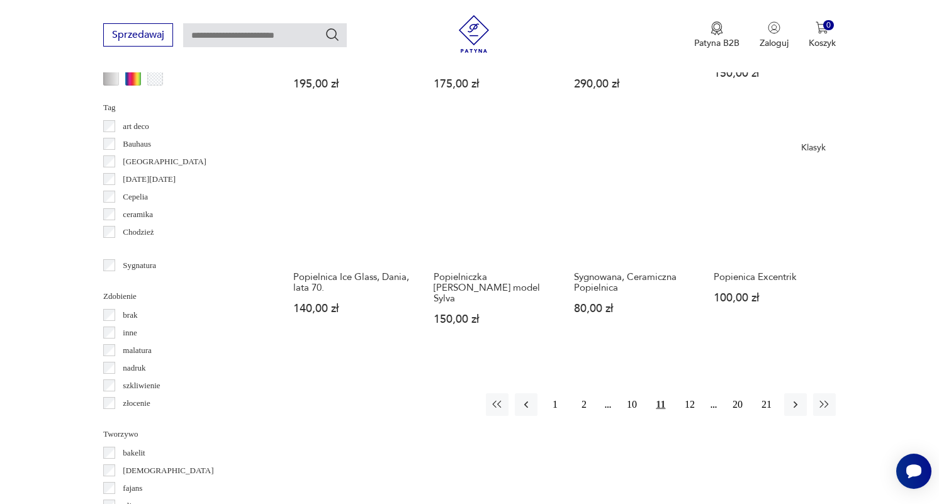
scroll to position [1177, 0]
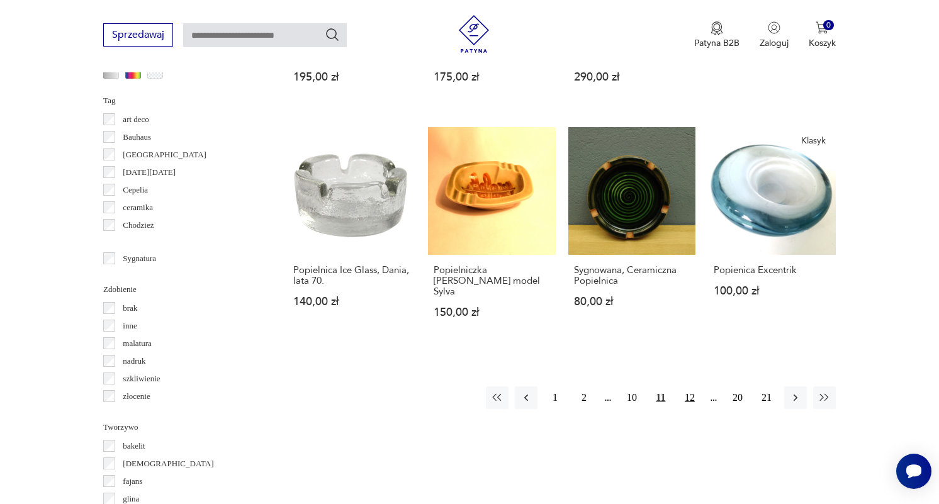
click at [691, 387] on button "12" at bounding box center [690, 398] width 23 height 23
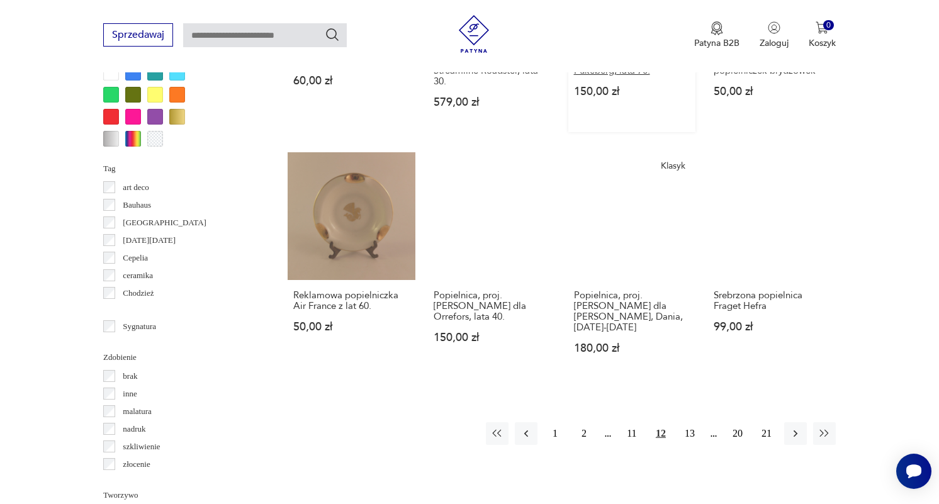
scroll to position [1117, 0]
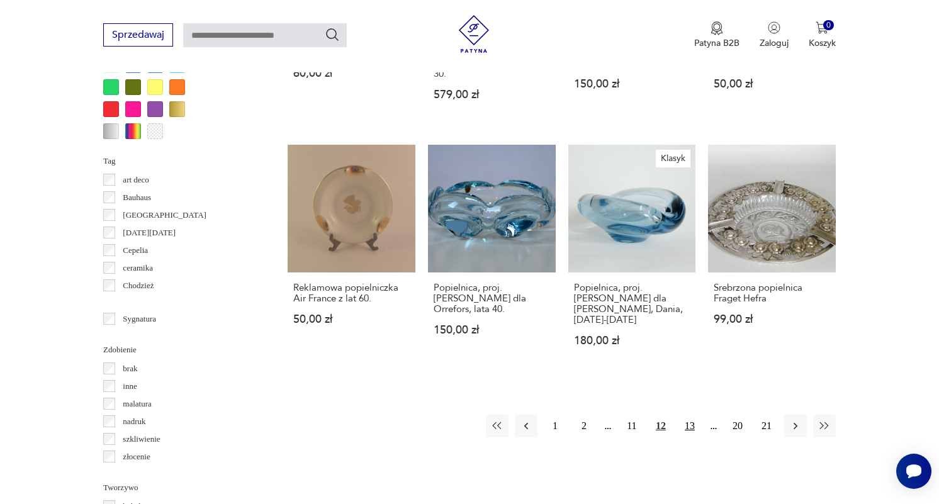
click at [697, 429] on button "13" at bounding box center [690, 426] width 23 height 23
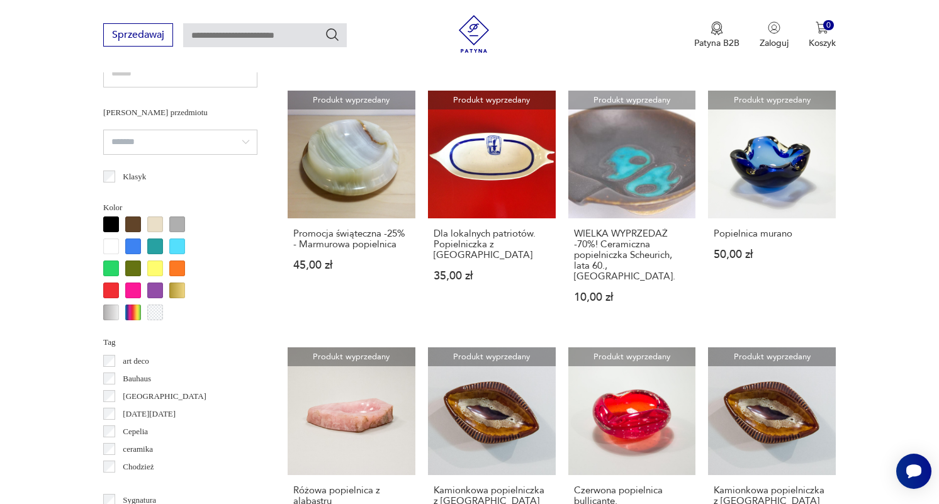
scroll to position [934, 0]
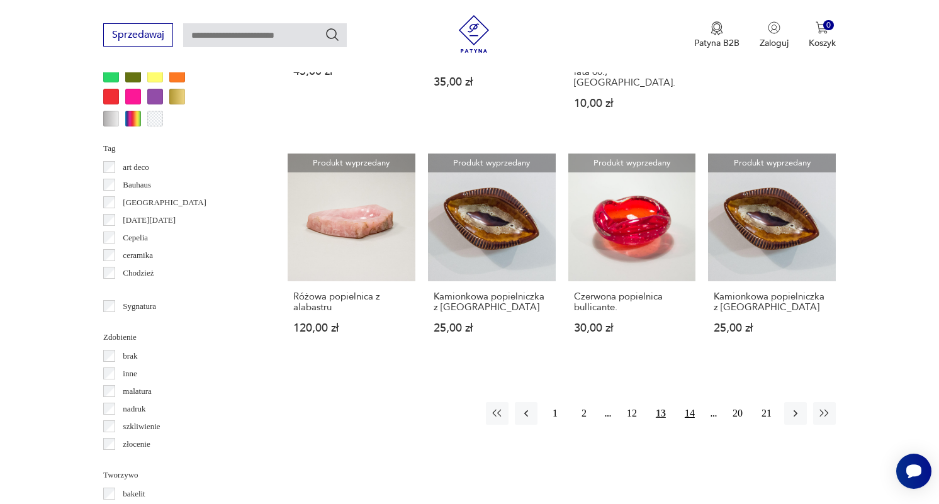
click at [689, 422] on button "14" at bounding box center [690, 413] width 23 height 23
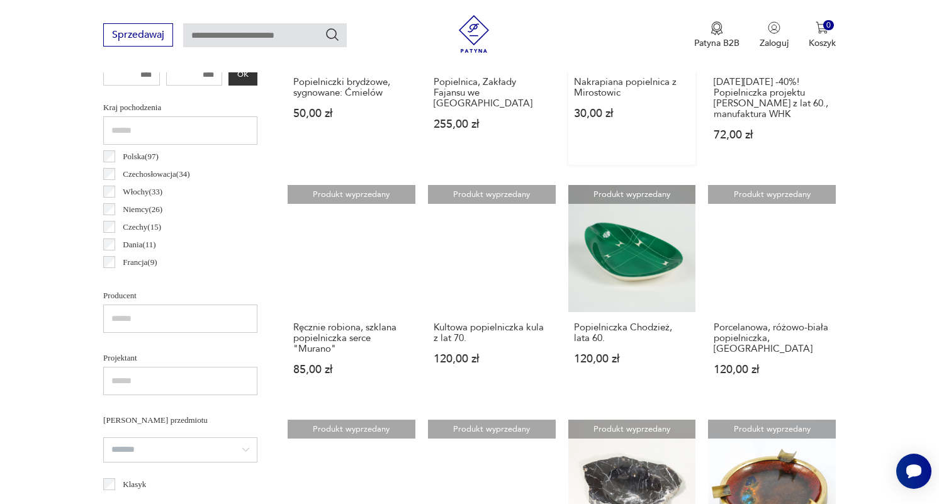
scroll to position [638, 0]
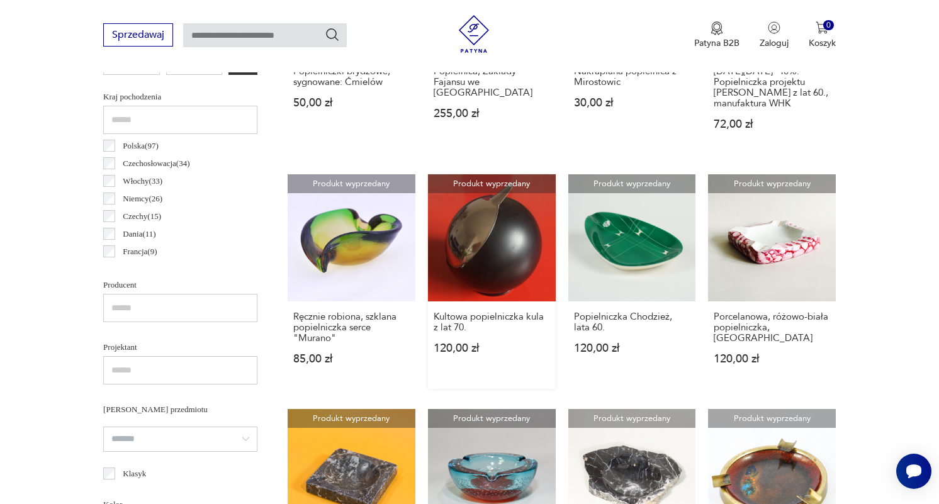
click at [458, 275] on link "Produkt wyprzedany Kultowa popielniczka kula z lat 70. 120,00 zł" at bounding box center [492, 281] width 128 height 215
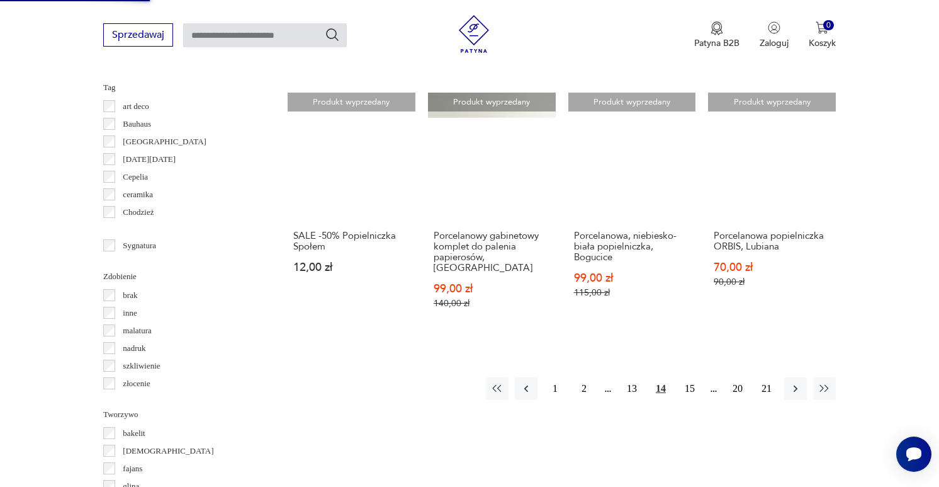
scroll to position [1165, 0]
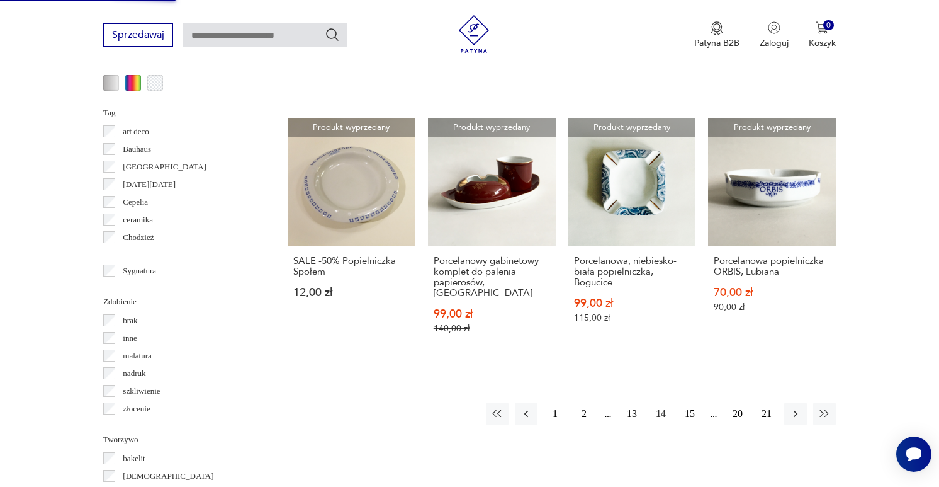
click at [691, 422] on button "15" at bounding box center [690, 413] width 23 height 23
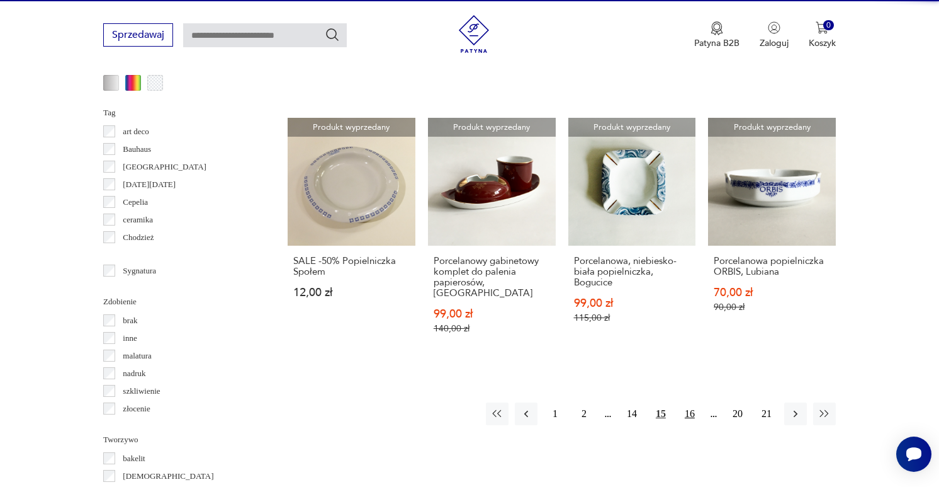
scroll to position [335, 0]
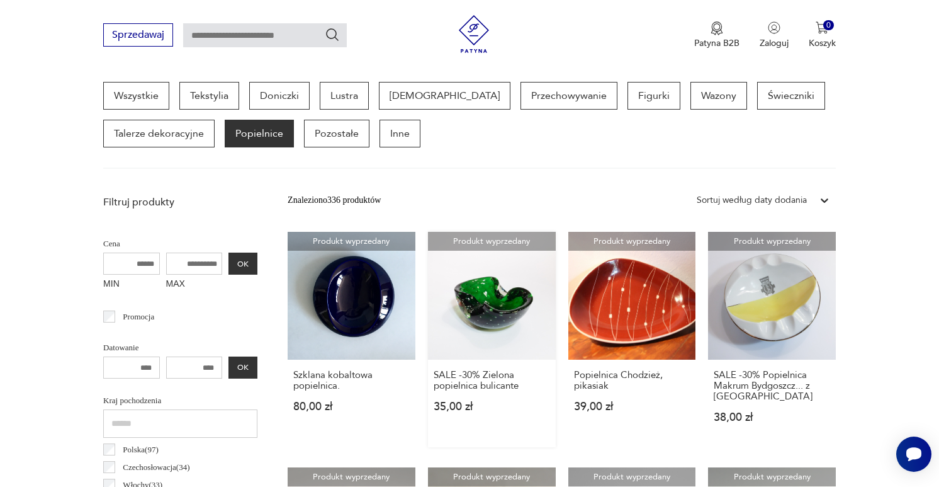
click at [484, 317] on link "Produkt wyprzedany SALE -30% Zielona popielnica bulicante 35,00 zł" at bounding box center [492, 339] width 128 height 215
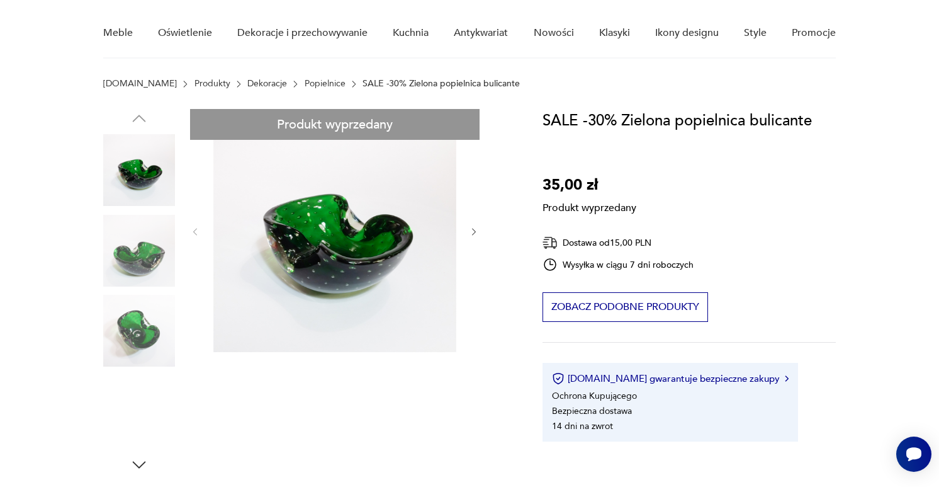
scroll to position [98, 0]
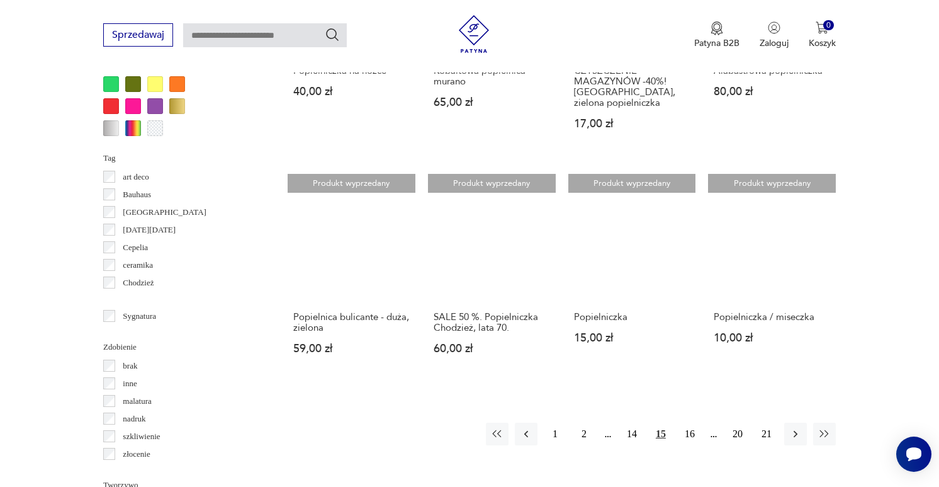
scroll to position [1160, 0]
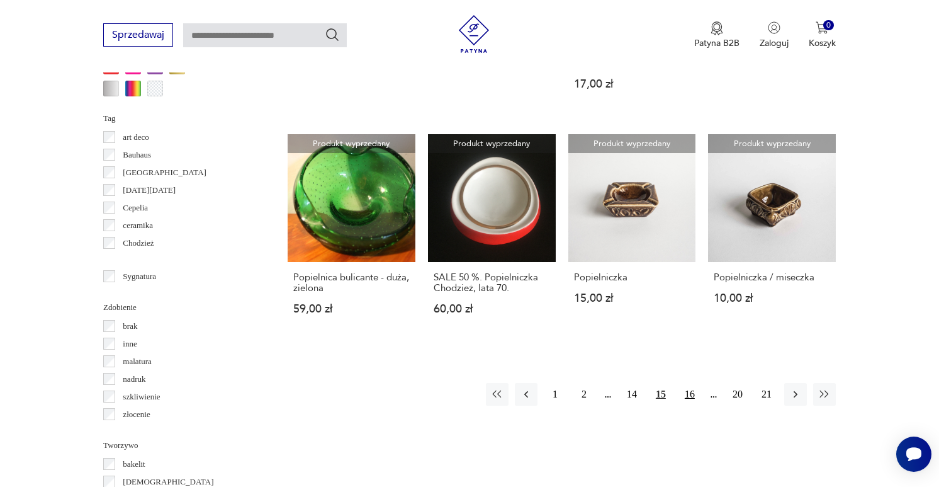
click at [686, 405] on button "16" at bounding box center [690, 394] width 23 height 23
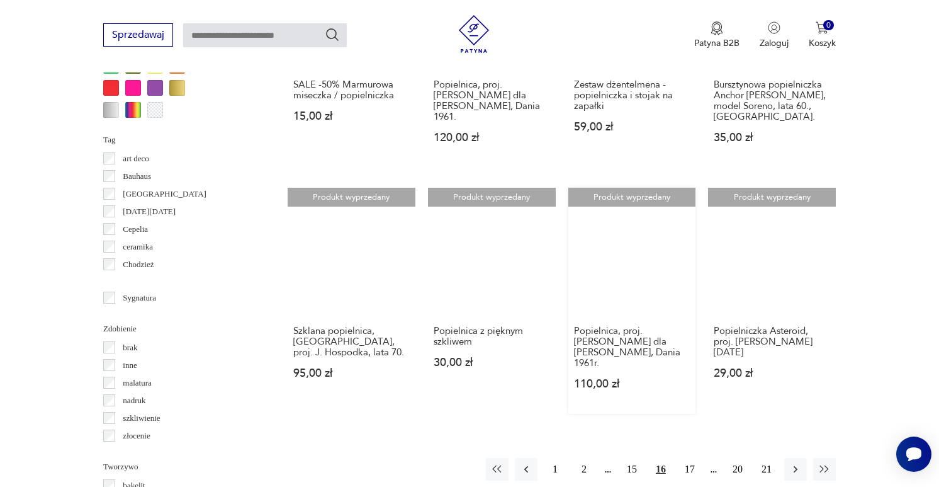
scroll to position [1205, 0]
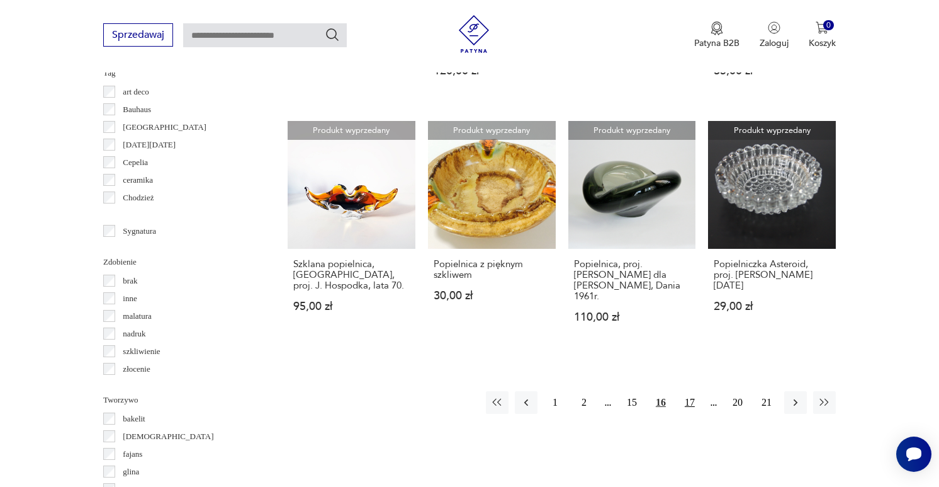
click at [691, 391] on button "17" at bounding box center [690, 402] width 23 height 23
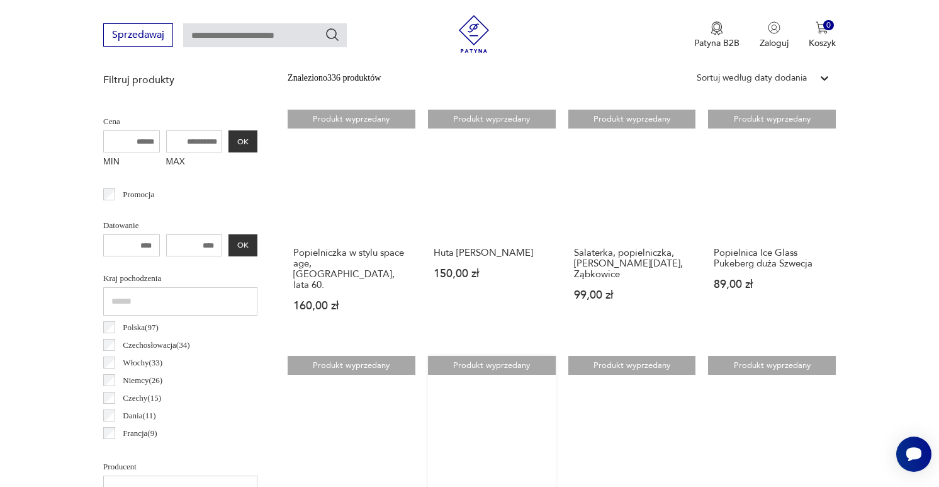
scroll to position [453, 0]
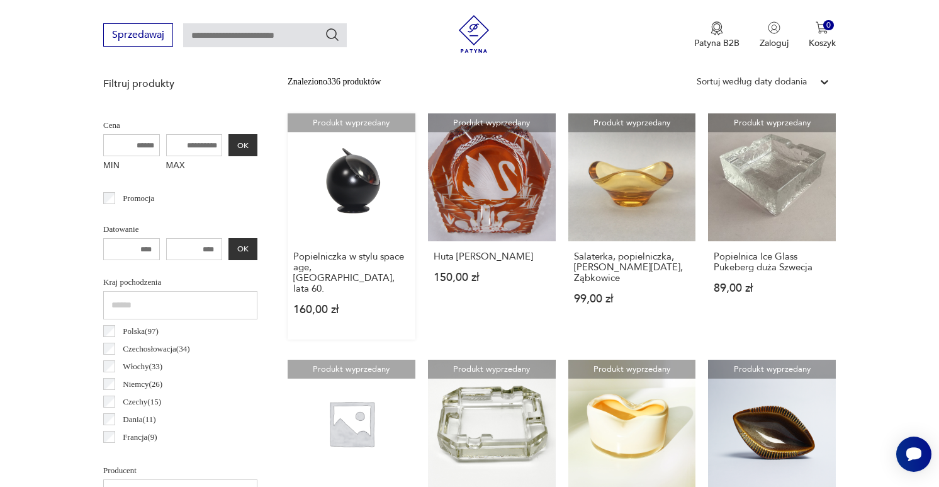
click at [332, 192] on link "Produkt wyprzedany Popielniczka w stylu space age, Polska, lata 60. 160,00 zł" at bounding box center [352, 226] width 128 height 226
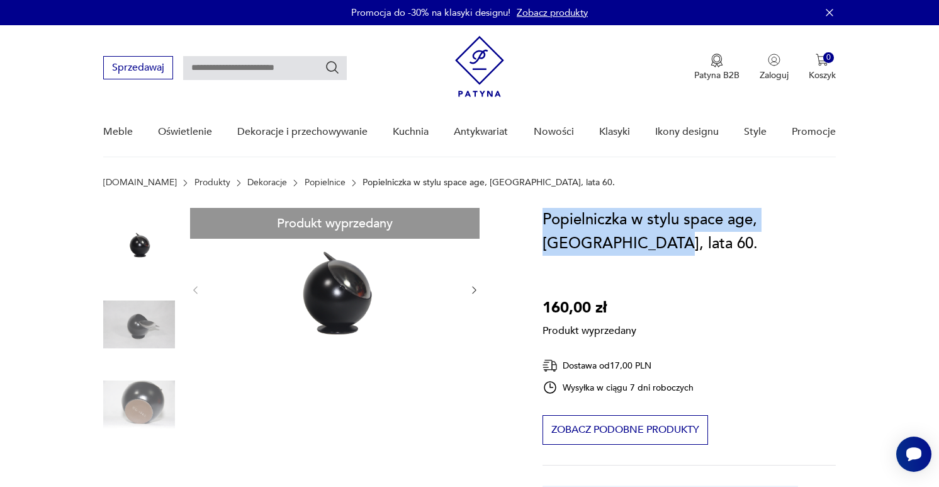
drag, startPoint x: 541, startPoint y: 217, endPoint x: 608, endPoint y: 246, distance: 72.8
copy h1 "Popielniczka w stylu space age, Polska, lata 60."
